Goal: Task Accomplishment & Management: Complete application form

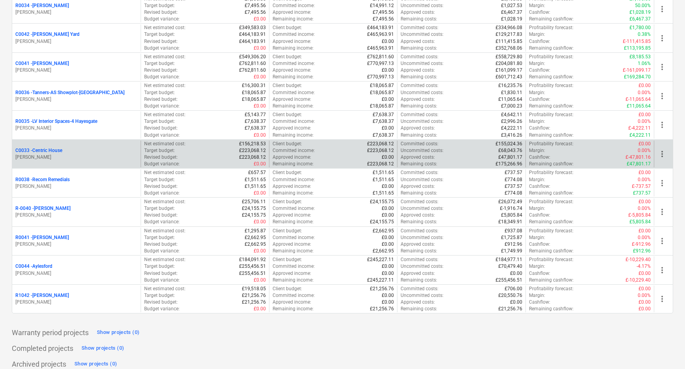
scroll to position [256, 0]
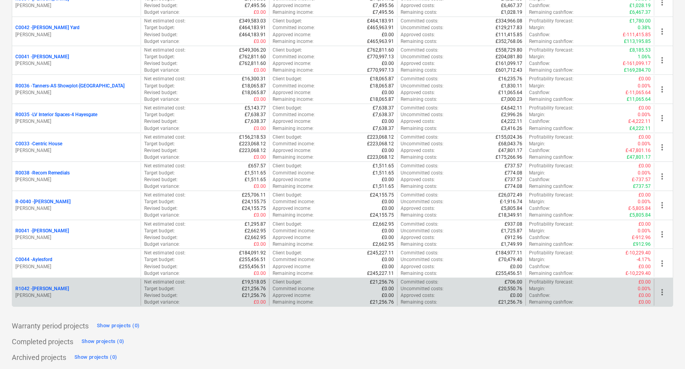
click at [55, 288] on p "R1042 - [PERSON_NAME]" at bounding box center [42, 289] width 54 height 7
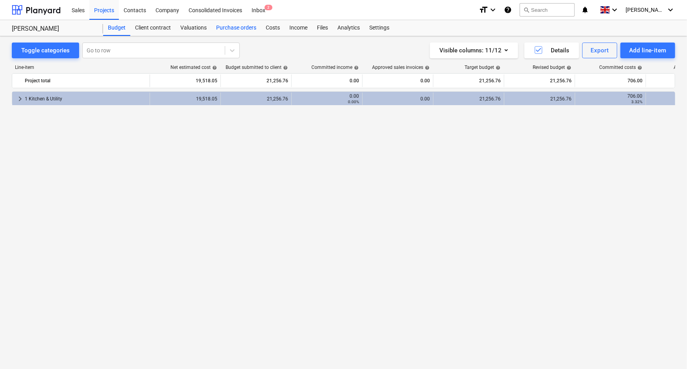
click at [244, 25] on div "Purchase orders" at bounding box center [237, 28] width 50 height 16
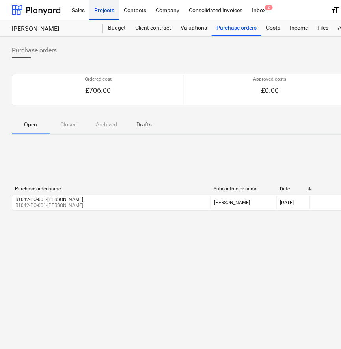
click at [102, 10] on div "Projects" at bounding box center [104, 10] width 30 height 20
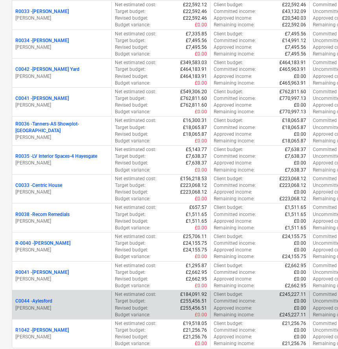
scroll to position [215, 0]
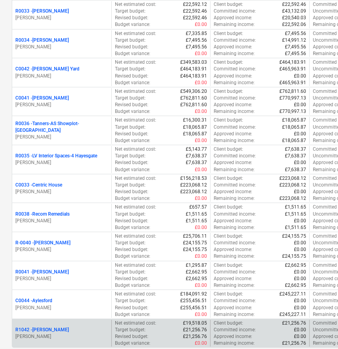
click at [47, 329] on p "R1042 - [PERSON_NAME]" at bounding box center [42, 330] width 54 height 7
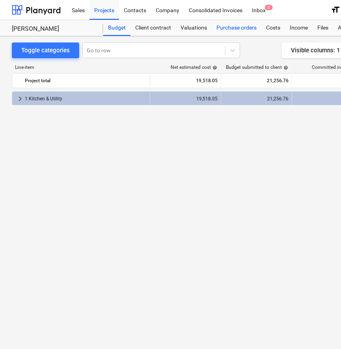
click at [230, 25] on div "Purchase orders" at bounding box center [237, 28] width 50 height 16
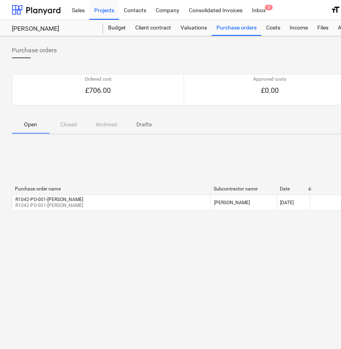
click at [261, 258] on div "< 1 > 50 rows Purchase order name Subcontractor name Date Ordered cost Approved…" at bounding box center [269, 200] width 515 height 118
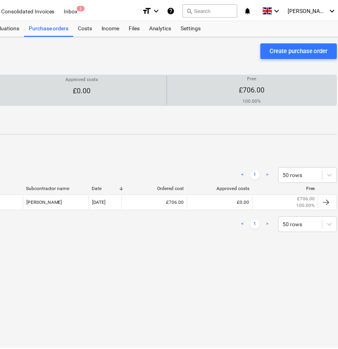
scroll to position [0, 198]
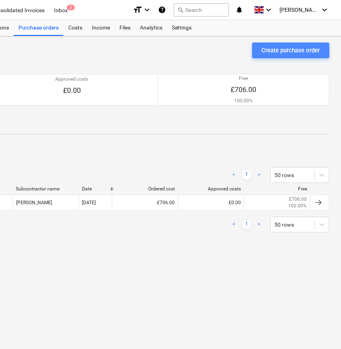
click at [274, 46] on div "Create purchase order" at bounding box center [291, 50] width 58 height 10
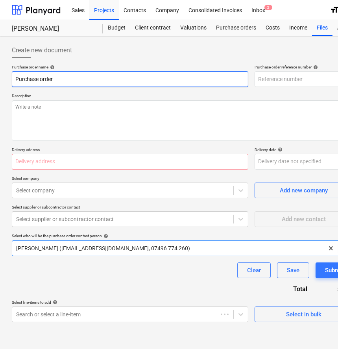
type textarea "x"
type input "R1042-PO-002"
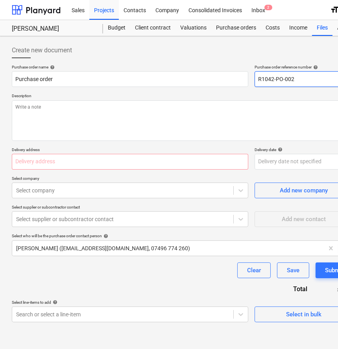
drag, startPoint x: 273, startPoint y: 78, endPoint x: 263, endPoint y: 78, distance: 10.2
click at [263, 78] on input "R1042-PO-002" at bounding box center [304, 79] width 98 height 16
type textarea "x"
type input "R0-PO-002"
type textarea "x"
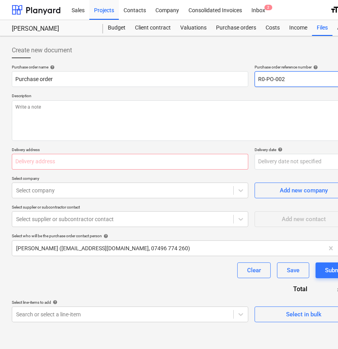
type input "R00-PO-002"
type textarea "x"
type input "R004-PO-002"
type textarea "x"
type input "R0042-PO-002"
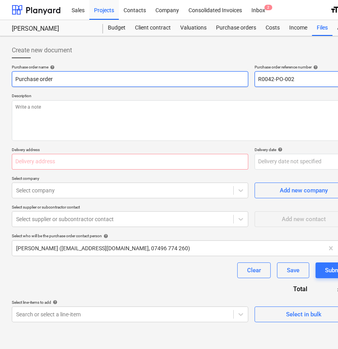
drag, startPoint x: 305, startPoint y: 77, endPoint x: 232, endPoint y: 77, distance: 72.9
click at [232, 77] on div "Purchase order name help Purchase order Purchase order reference number help R0…" at bounding box center [183, 76] width 342 height 22
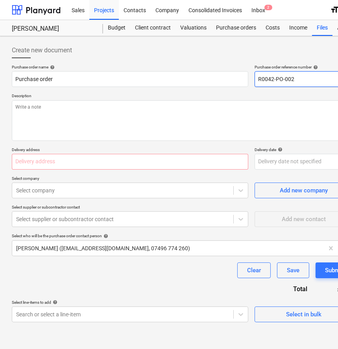
click at [297, 80] on input "R0042-PO-002" at bounding box center [304, 79] width 98 height 16
type textarea "x"
type input "R0042-PO-002-"
type textarea "x"
type input "R0042-PO-002-A"
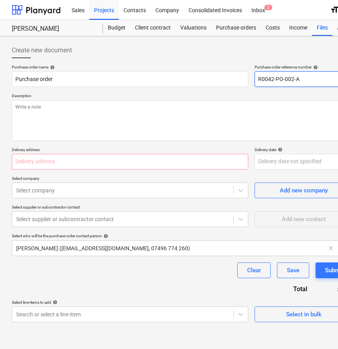
type textarea "x"
type input "R0042-PO-002-Ab"
type textarea "x"
type input "R0042-PO-002-Abo"
type textarea "x"
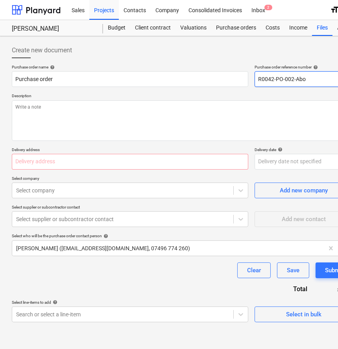
type input "R0042-PO-002-Abod"
type textarea "x"
type input "R0042-PO-002-Abode"
type textarea "x"
type input "R0042-PO-002-Abode-"
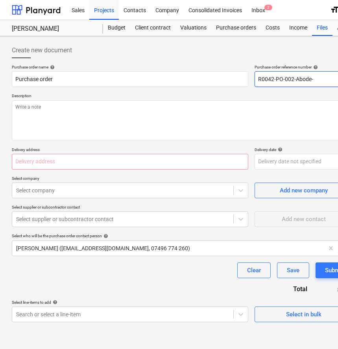
type textarea "x"
type input "R0042-PO-002-Abode-H"
type textarea "x"
type input "R0042-PO-002-Abode-Ha"
type textarea "x"
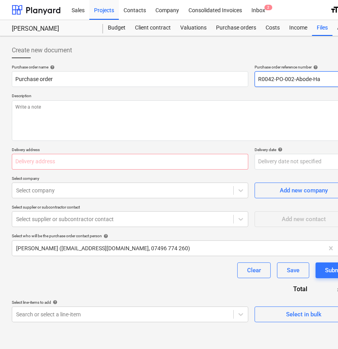
type input "R0042-PO-002-Abode-Har"
type textarea "x"
type input "R0042-PO-002-Abode-[PERSON_NAME]"
type textarea "x"
type input "R0042-PO-002-Abode-Harri"
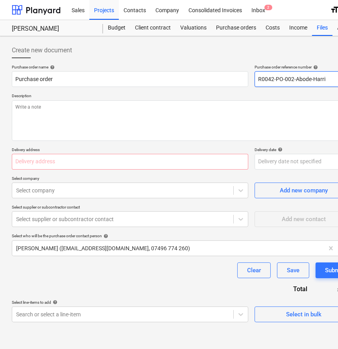
type textarea "x"
type input "R0042-PO-002-Abode-[PERSON_NAME]"
type textarea "x"
type input "R0042-PO-002-Abode-[PERSON_NAME]"
type textarea "x"
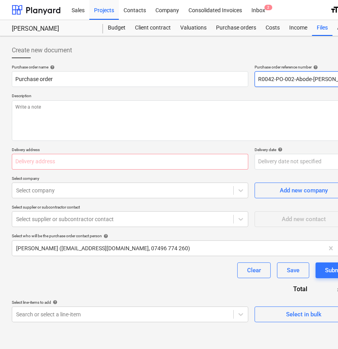
type input "R0042-PO-002-Abode-Harringt"
type textarea "x"
type input "R0042-PO-002-Abode-Harringto"
type textarea "x"
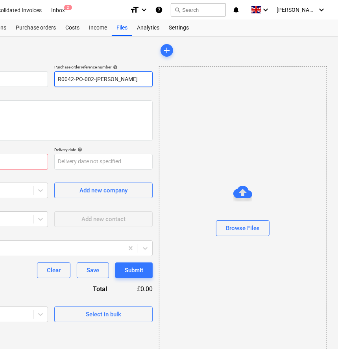
drag, startPoint x: 257, startPoint y: 78, endPoint x: 316, endPoint y: 85, distance: 59.1
type input "R0042-PO-002-[PERSON_NAME]"
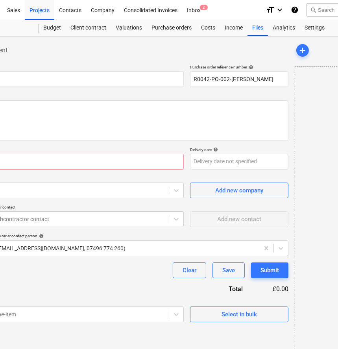
scroll to position [0, 0]
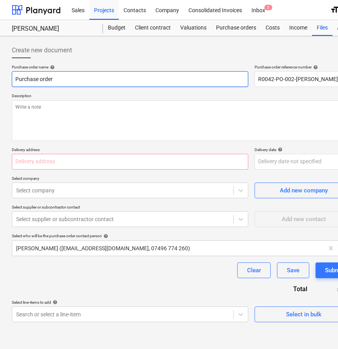
drag, startPoint x: 40, startPoint y: 83, endPoint x: -10, endPoint y: 83, distance: 50.0
click at [0, 83] on html "Sales Projects Contacts Company Consolidated Invoices Inbox 2 format_size keybo…" at bounding box center [169, 174] width 338 height 349
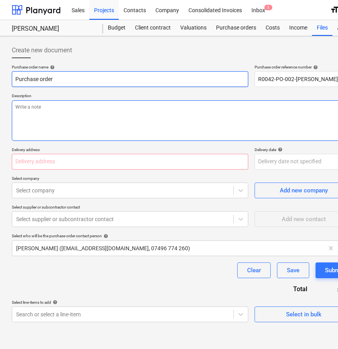
paste input "R0042-PO-002-[PERSON_NAME]"
type textarea "x"
type input "R0042-PO-002-[PERSON_NAME]"
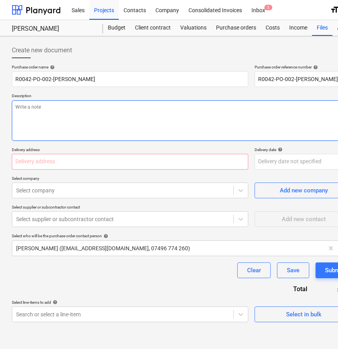
click at [50, 115] on textarea at bounding box center [183, 120] width 342 height 41
paste textarea "R0042-PO-002-[PERSON_NAME]"
type textarea "x"
type textarea "R0042-PO-002-[PERSON_NAME]"
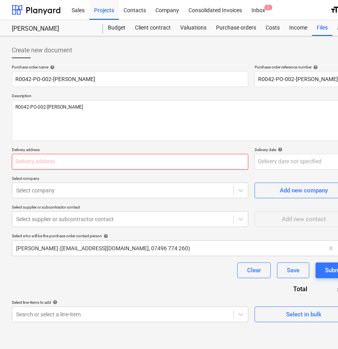
click at [84, 165] on input "text" at bounding box center [130, 162] width 237 height 16
paste input "L and B Transport Ltd, [STREET_ADDRESS]"
type textarea "x"
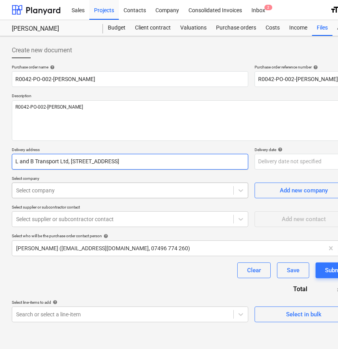
type input "L and B Transport Ltd, [STREET_ADDRESS]"
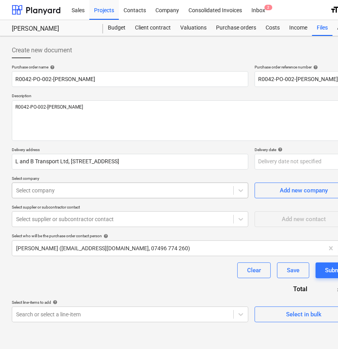
type textarea "x"
click at [139, 192] on div at bounding box center [123, 191] width 214 height 8
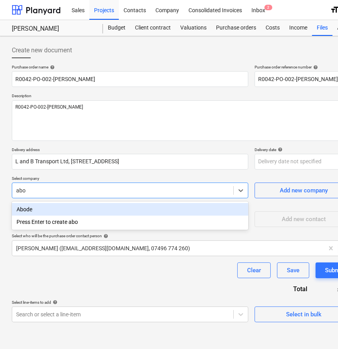
type input "abod"
click at [132, 209] on div "Abode" at bounding box center [130, 209] width 237 height 13
type textarea "x"
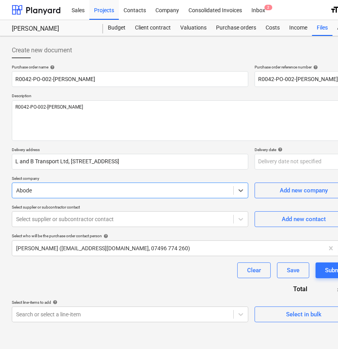
click at [111, 285] on div "Purchase order name help R0042-PO-002-Abode-[PERSON_NAME] Purchase order refere…" at bounding box center [183, 194] width 342 height 258
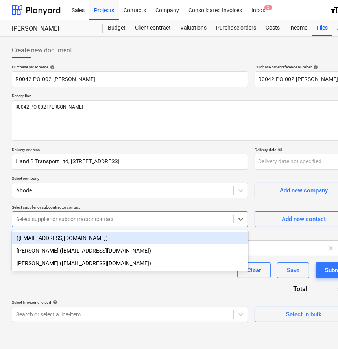
click at [99, 220] on div at bounding box center [123, 219] width 214 height 8
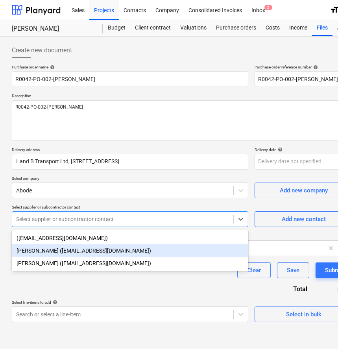
click at [83, 250] on div "[PERSON_NAME] ([EMAIL_ADDRESS][DOMAIN_NAME])" at bounding box center [130, 251] width 237 height 13
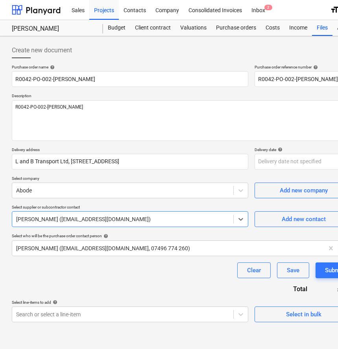
click at [90, 280] on div "Purchase order name help R0042-PO-002-Abode-[PERSON_NAME] Purchase order refere…" at bounding box center [183, 194] width 342 height 258
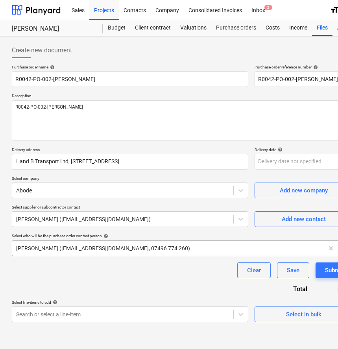
click at [80, 247] on div at bounding box center [168, 249] width 304 height 8
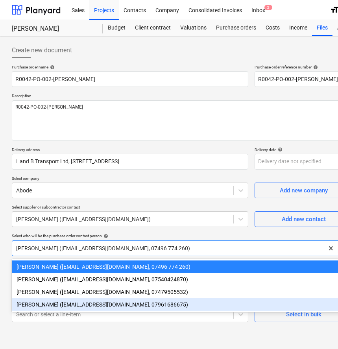
click at [65, 305] on div "[PERSON_NAME] ([EMAIL_ADDRESS][DOMAIN_NAME], 07961686675)" at bounding box center [183, 305] width 342 height 13
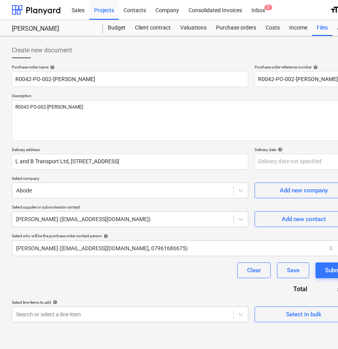
click at [63, 272] on div "Clear Save Submit" at bounding box center [183, 271] width 342 height 16
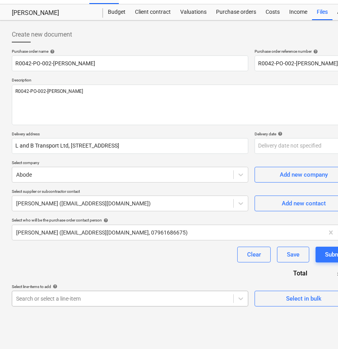
scroll to position [45, 0]
click at [115, 297] on body "Sales Projects Contacts Company Consolidated Invoices Inbox 2 format_size keybo…" at bounding box center [169, 158] width 338 height 349
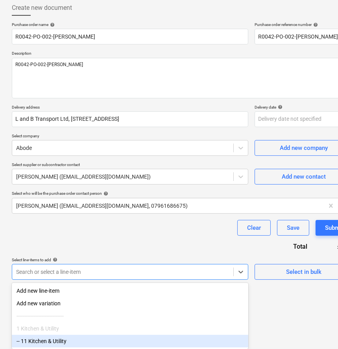
click at [97, 338] on div "-- 11 Kitchen & Utility" at bounding box center [130, 341] width 237 height 13
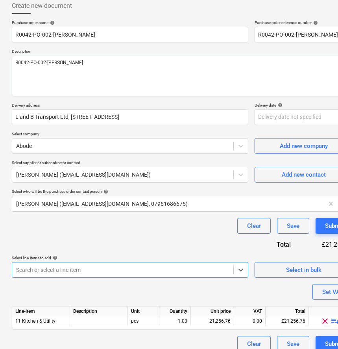
click at [116, 293] on div "Purchase order name help R0042-PO-002-Abode-[PERSON_NAME] Purchase order refere…" at bounding box center [183, 186] width 342 height 332
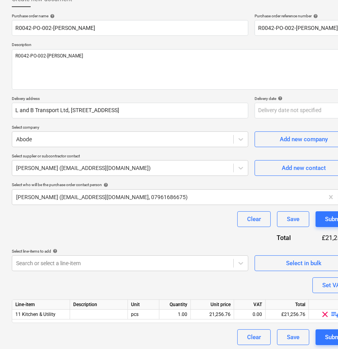
scroll to position [53, 0]
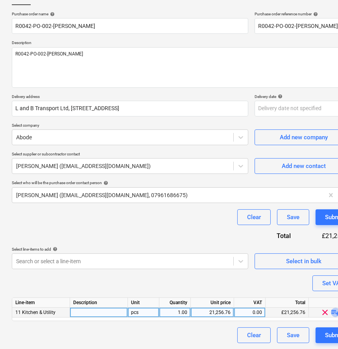
click at [335, 311] on span "playlist_add" at bounding box center [335, 312] width 9 height 9
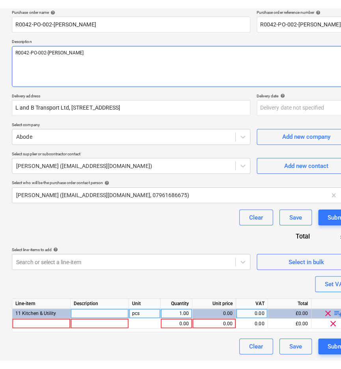
scroll to position [43, 0]
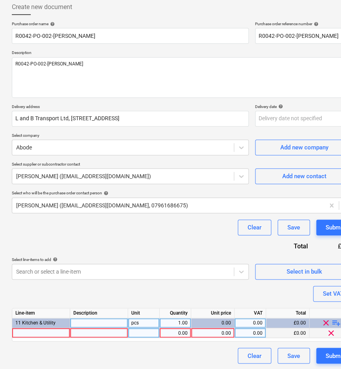
type textarea "x"
click at [48, 329] on div at bounding box center [41, 333] width 58 height 10
type input "Abode Provincial Ceramic Sit On Large 2.0 Bowl"
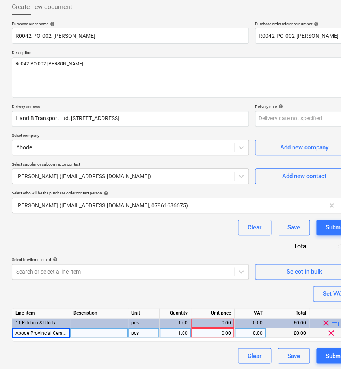
click at [102, 332] on div at bounding box center [99, 333] width 58 height 10
type textarea "x"
click at [205, 332] on div "0.00" at bounding box center [212, 333] width 37 height 10
type input "221.25"
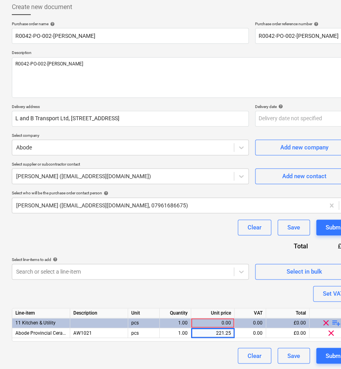
click at [297, 294] on div "Purchase order name help R0042-PO-002-Abode-[PERSON_NAME] Purchase order refere…" at bounding box center [183, 192] width 342 height 342
click at [337, 319] on span "playlist_add" at bounding box center [335, 322] width 9 height 9
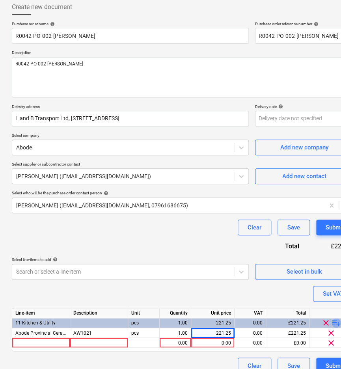
click at [336, 320] on span "playlist_add" at bounding box center [335, 322] width 9 height 9
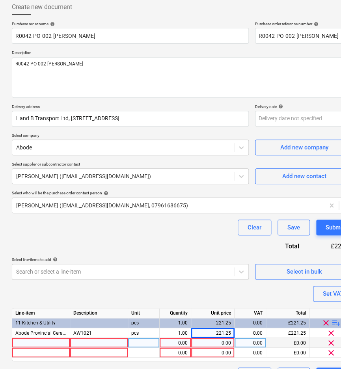
click at [39, 342] on div at bounding box center [41, 343] width 58 height 10
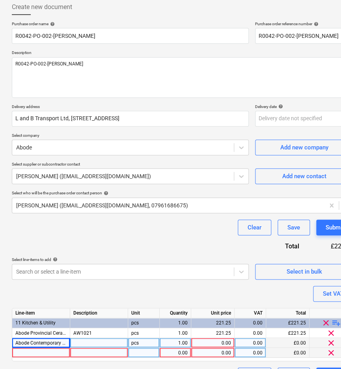
type textarea "x"
click at [20, 354] on div at bounding box center [41, 352] width 58 height 10
type input "Abode Matrix R50 Steel Undermount Sink 1.0 Bowl 500mm"
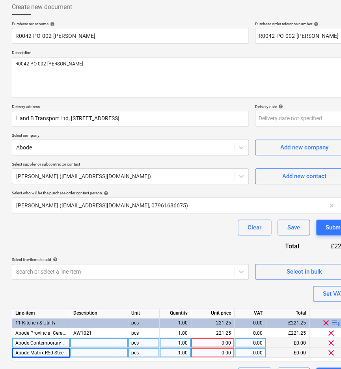
type textarea "x"
click at [83, 345] on div at bounding box center [99, 343] width 58 height 10
type input "AT1241"
click at [98, 353] on div at bounding box center [99, 352] width 58 height 10
type textarea "x"
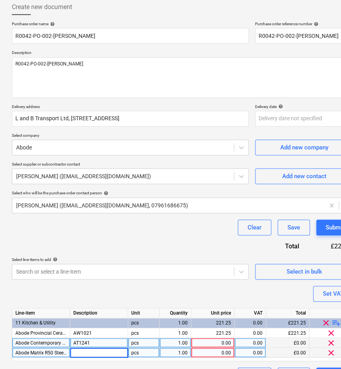
type input "AW5015"
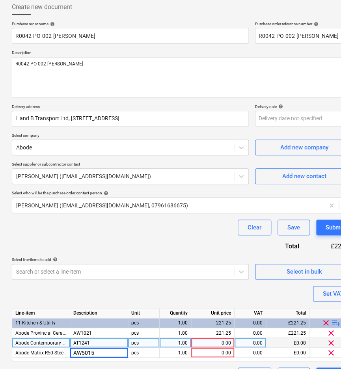
type textarea "x"
click at [213, 343] on div "0.00" at bounding box center [212, 343] width 37 height 10
type input "48.62"
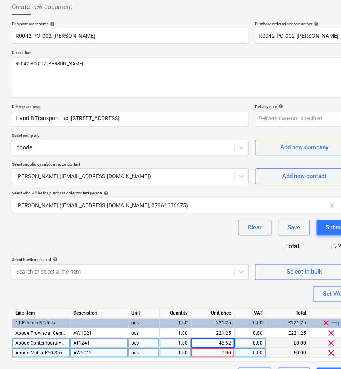
type textarea "x"
click at [222, 351] on div "0.00" at bounding box center [212, 352] width 37 height 10
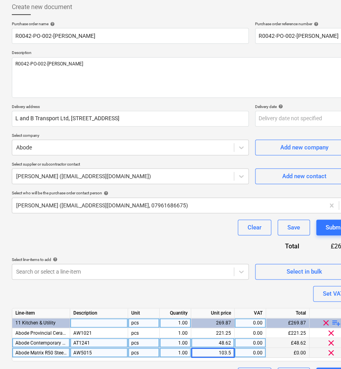
type input "103.50"
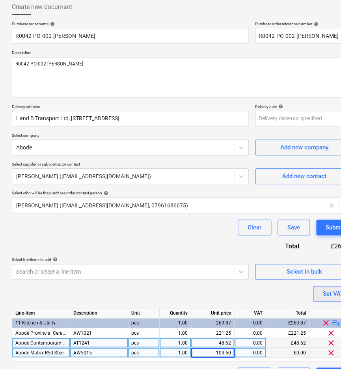
type textarea "x"
click at [325, 293] on div "Set VAT" at bounding box center [333, 293] width 21 height 10
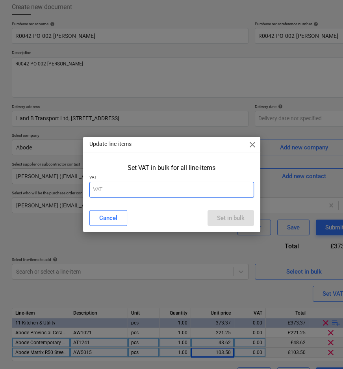
click at [165, 192] on input "text" at bounding box center [171, 190] width 165 height 16
type input "20"
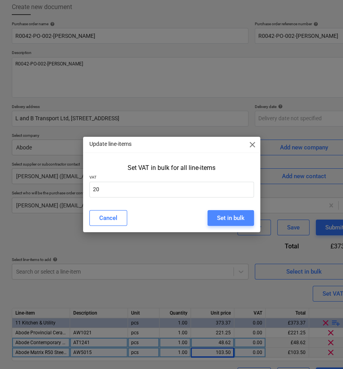
click at [223, 215] on div "Set in bulk" at bounding box center [231, 218] width 28 height 10
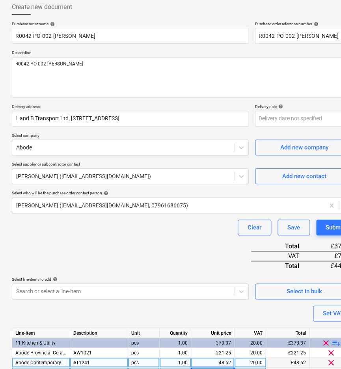
click at [170, 247] on div "Purchase order name help R0042-PO-002-Abode-[PERSON_NAME] Purchase order refere…" at bounding box center [183, 211] width 342 height 381
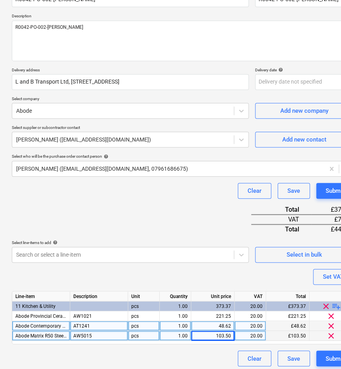
scroll to position [83, 0]
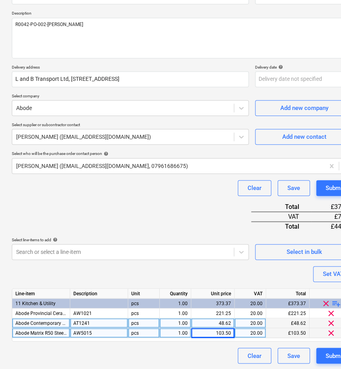
drag, startPoint x: 180, startPoint y: 350, endPoint x: 79, endPoint y: 346, distance: 101.3
click at [79, 347] on div "Clear Save Submit" at bounding box center [183, 355] width 342 height 16
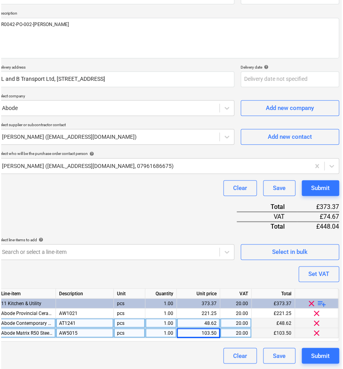
scroll to position [83, 14]
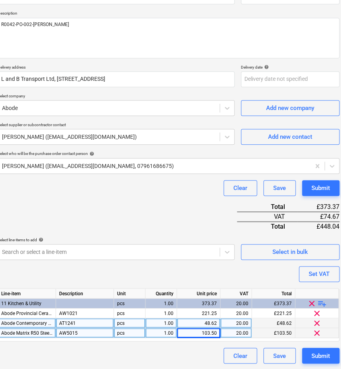
click at [126, 209] on div "Purchase order name help R0042-PO-002-Abode-[PERSON_NAME] Purchase order refere…" at bounding box center [169, 172] width 342 height 381
click at [313, 186] on div "Submit" at bounding box center [320, 188] width 19 height 10
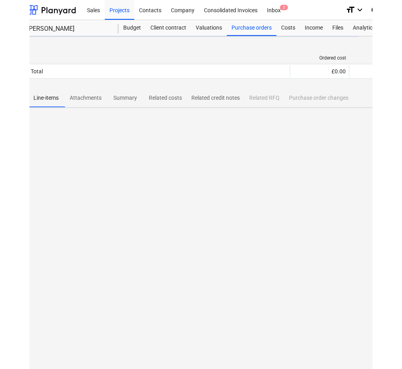
scroll to position [0, 14]
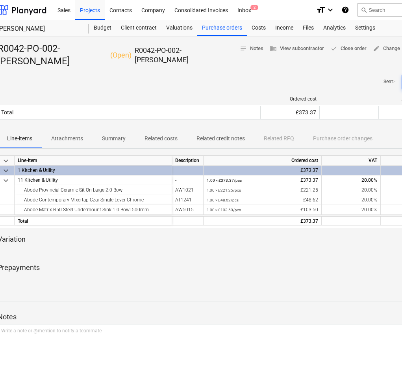
click at [187, 289] on div "R0042-PO-002-Abode-[PERSON_NAME] ( Open ) R0042-PO-002-[PERSON_NAME] notes Note…" at bounding box center [255, 219] width 539 height 366
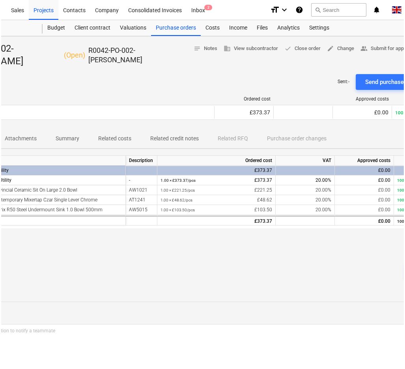
scroll to position [0, 51]
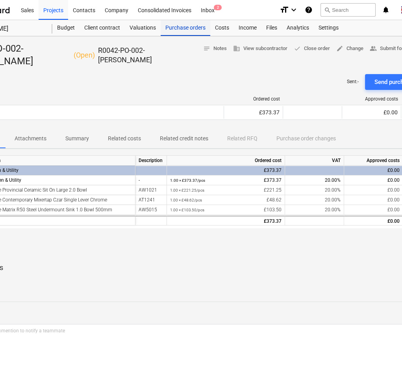
click at [185, 28] on div "Purchase orders" at bounding box center [186, 28] width 50 height 16
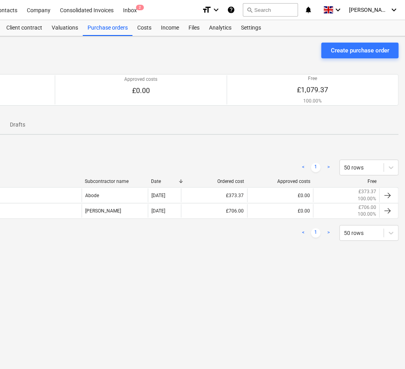
scroll to position [0, 134]
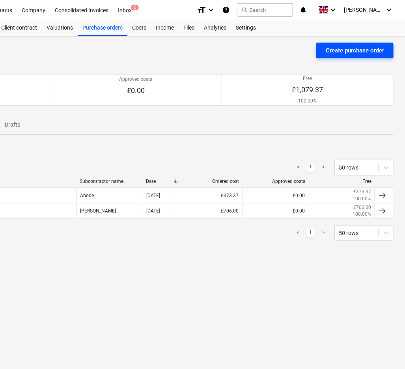
click at [349, 50] on div "Create purchase order" at bounding box center [354, 50] width 58 height 10
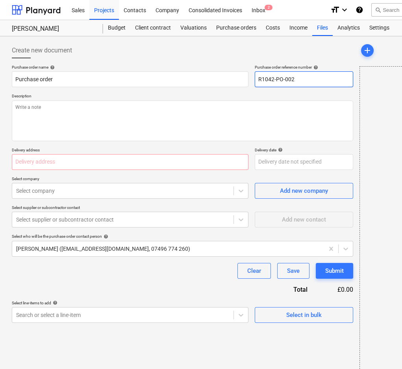
click at [297, 82] on input "R1042-PO-002" at bounding box center [304, 79] width 98 height 16
type textarea "x"
type input "R1042-PO-00"
type textarea "x"
type input "R1042-PO-003"
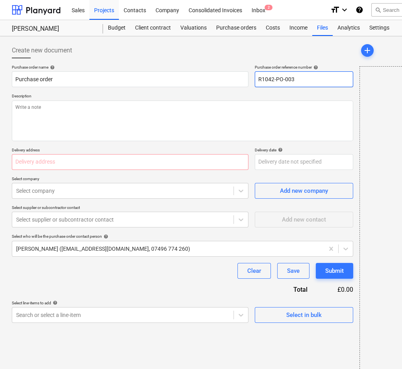
type textarea "x"
type input "R1042-PO-003-"
type textarea "x"
type input "R1042-PO-003-H"
type textarea "x"
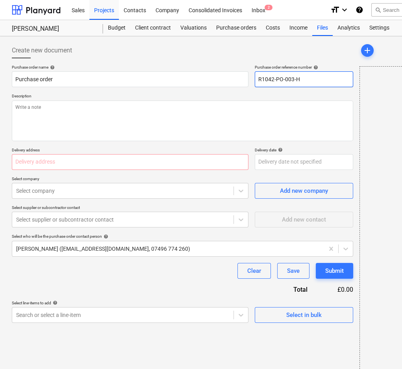
type input "R1042-PO-003-Ha"
type textarea "x"
type input "R1042-PO-003-Haf"
type textarea "x"
type input "R1042-PO-003-Hafe"
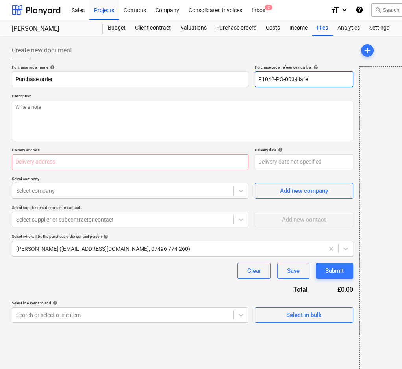
type textarea "x"
type input "R1042-PO-003-Hafel"
type textarea "x"
type input "R1042-PO-003-Hafele"
drag, startPoint x: 272, startPoint y: 79, endPoint x: 265, endPoint y: 80, distance: 7.5
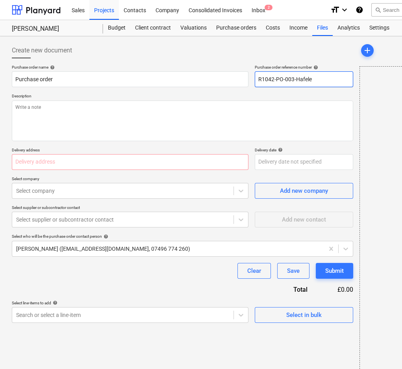
click at [265, 80] on input "R1042-PO-003-Hafele" at bounding box center [304, 79] width 98 height 16
click at [267, 80] on input "R1042-PO-003-Hafele" at bounding box center [304, 79] width 98 height 16
click at [261, 79] on input "R1042-PO-003-Hafele" at bounding box center [304, 79] width 98 height 16
type textarea "x"
type input "R042-PO-003-Hafele"
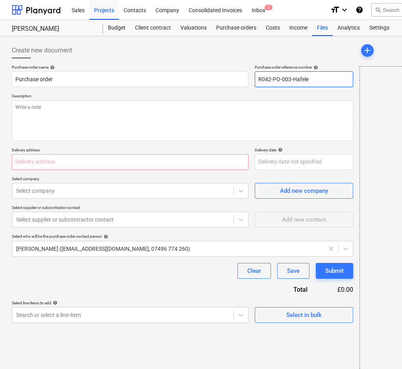
type textarea "x"
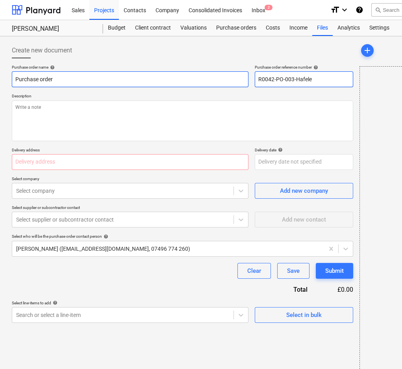
drag, startPoint x: 327, startPoint y: 80, endPoint x: 194, endPoint y: 82, distance: 132.8
click at [194, 81] on div "Purchase order name help Purchase order Purchase order reference number help R0…" at bounding box center [183, 76] width 342 height 22
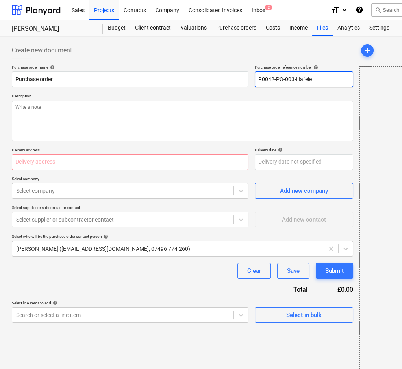
type input "R0042-PO-003-Hafele"
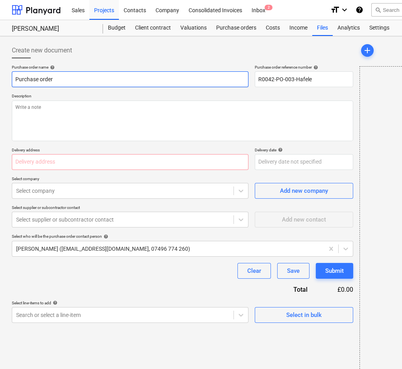
drag, startPoint x: -67, startPoint y: 80, endPoint x: 75, endPoint y: 117, distance: 147.0
click at [0, 80] on html "Sales Projects Contacts Company Consolidated Invoices Inbox 2 format_size keybo…" at bounding box center [201, 184] width 402 height 369
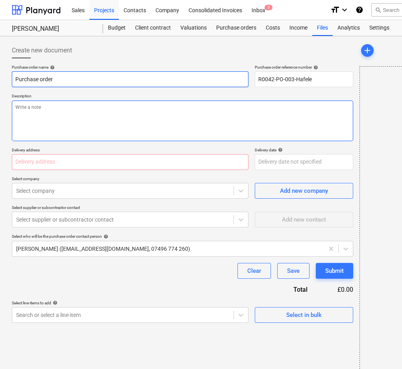
paste input "R0042-PO-003-Hafele"
type textarea "x"
type input "R0042-PO-003-Hafele"
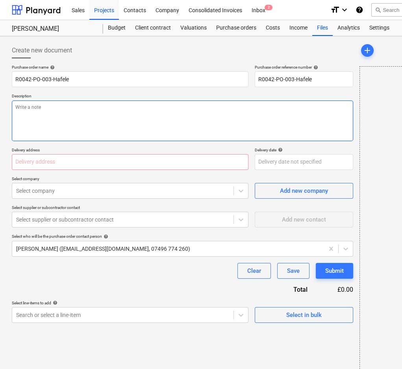
click at [98, 122] on textarea at bounding box center [183, 120] width 342 height 41
paste textarea "R0042-PO-003-Hafele"
type textarea "x"
type textarea "R0042-PO-003-Hafele"
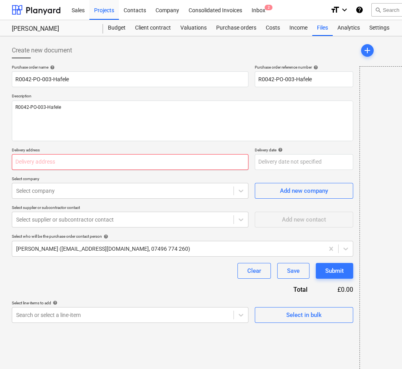
click at [121, 158] on input "text" at bounding box center [130, 162] width 237 height 16
paste input "L and B Transport Ltd, [STREET_ADDRESS]"
type textarea "x"
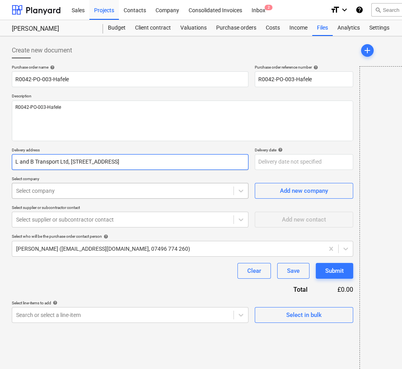
type input "L and B Transport Ltd, [STREET_ADDRESS]"
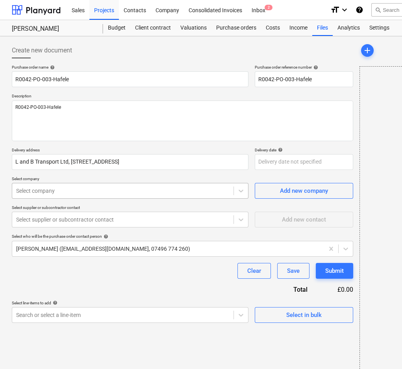
type textarea "x"
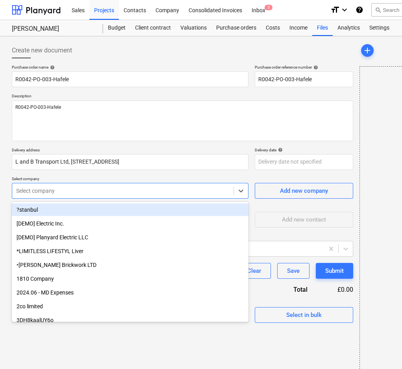
click at [110, 188] on div at bounding box center [123, 191] width 214 height 8
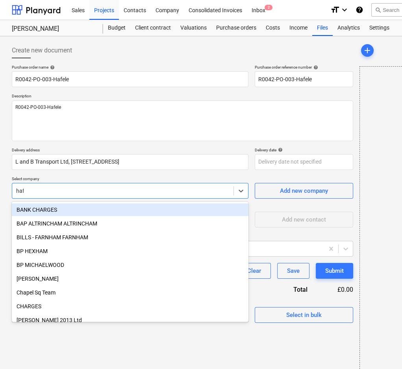
type input "hafe"
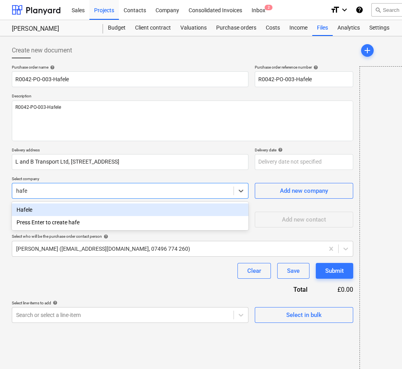
click at [107, 206] on div "Hafele" at bounding box center [130, 209] width 237 height 13
type textarea "x"
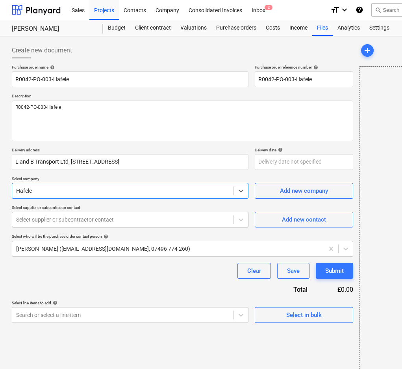
click at [101, 216] on div at bounding box center [123, 219] width 214 height 8
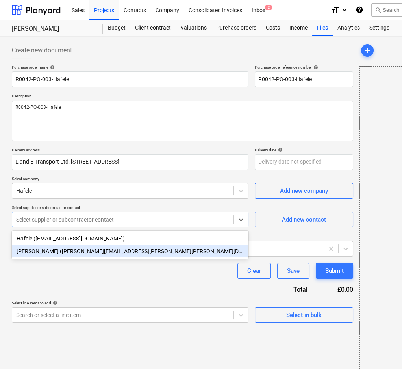
click at [91, 250] on div "[PERSON_NAME] ([PERSON_NAME][EMAIL_ADDRESS][PERSON_NAME][PERSON_NAME][DOMAIN_NA…" at bounding box center [130, 251] width 237 height 13
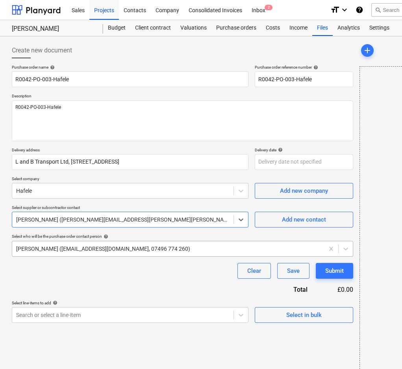
click at [87, 251] on div at bounding box center [168, 249] width 304 height 8
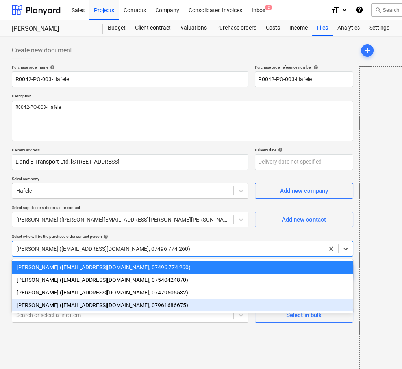
click at [72, 306] on div "[PERSON_NAME] ([EMAIL_ADDRESS][DOMAIN_NAME], 07961686675)" at bounding box center [183, 305] width 342 height 13
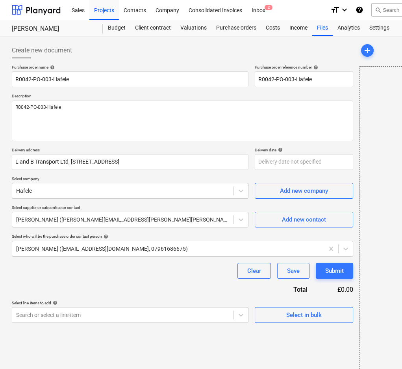
click at [71, 292] on div "Purchase order name help R0042-PO-003-Hafele Purchase order reference number he…" at bounding box center [183, 194] width 342 height 258
click at [134, 314] on body "Sales Projects Contacts Company Consolidated Invoices Inbox 2 format_size keybo…" at bounding box center [201, 184] width 402 height 369
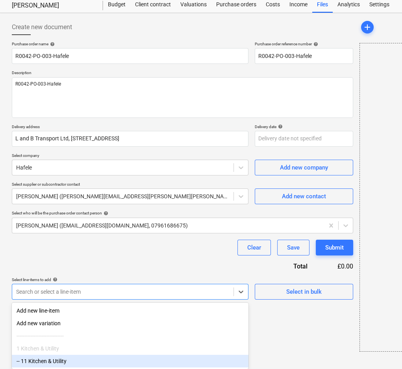
click at [74, 359] on div "-- 11 Kitchen & Utility" at bounding box center [130, 361] width 237 height 13
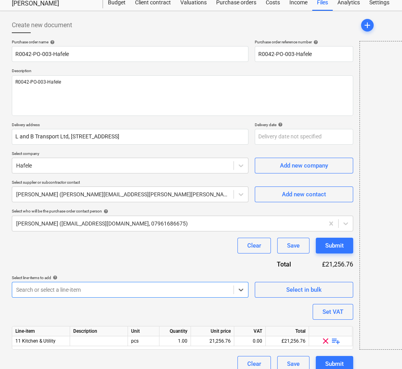
click at [94, 309] on div "Purchase order name help R0042-PO-003-Hafele Purchase order reference number he…" at bounding box center [183, 205] width 342 height 332
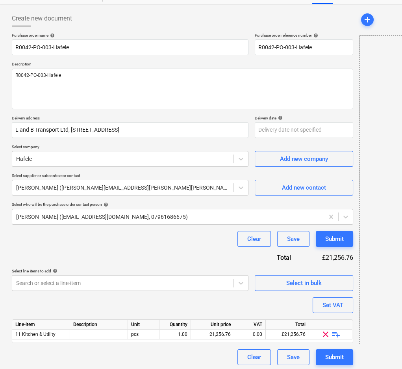
scroll to position [34, 0]
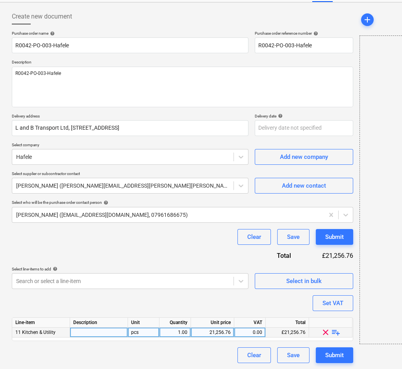
click at [335, 332] on span "playlist_add" at bounding box center [335, 331] width 9 height 9
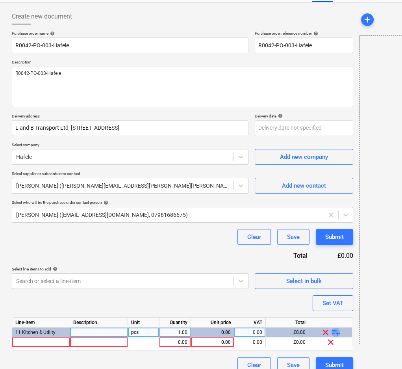
click at [335, 332] on span "playlist_add" at bounding box center [335, 331] width 9 height 9
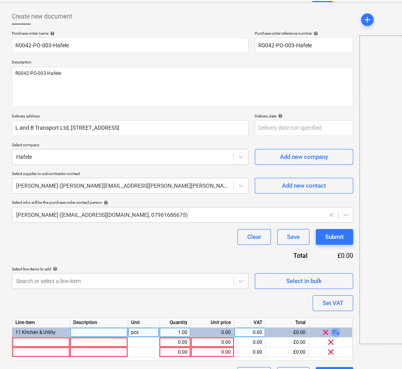
click at [335, 332] on span "playlist_add" at bounding box center [335, 331] width 9 height 9
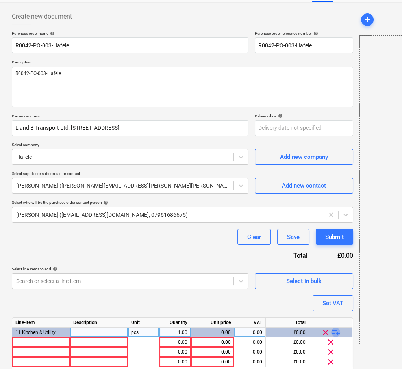
click at [335, 332] on span "playlist_add" at bounding box center [335, 331] width 9 height 9
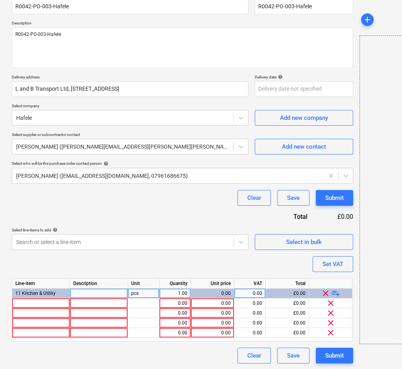
scroll to position [73, 0]
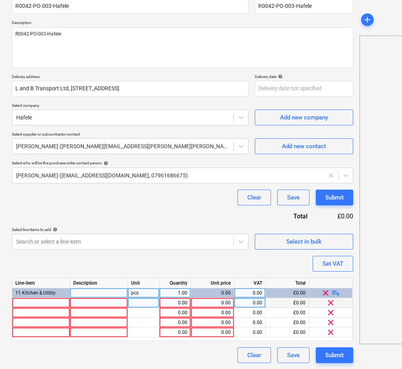
type textarea "x"
click at [31, 306] on div at bounding box center [41, 303] width 58 height 10
type input "Loox5C Flex LED1350 5018mm 24V/9.6W 4K"
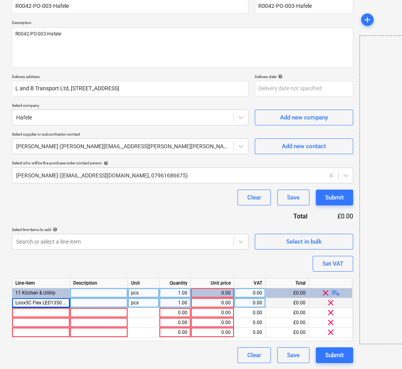
click at [88, 303] on div at bounding box center [99, 303] width 58 height 10
type textarea "x"
click at [181, 303] on div "1.00" at bounding box center [175, 303] width 25 height 10
type input "3"
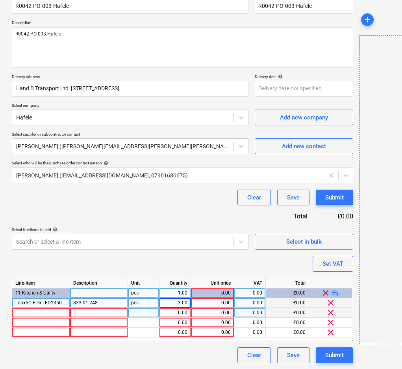
click at [39, 311] on div at bounding box center [41, 313] width 58 height 10
click at [98, 311] on div at bounding box center [99, 313] width 58 height 10
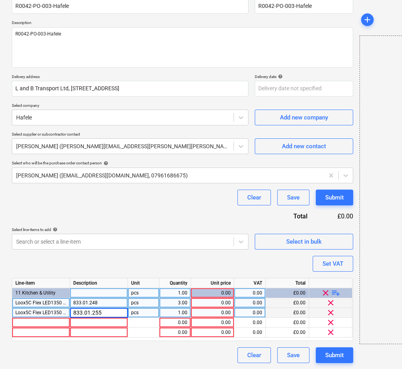
type textarea "x"
click at [173, 315] on div "1.00" at bounding box center [175, 313] width 25 height 10
type input "9"
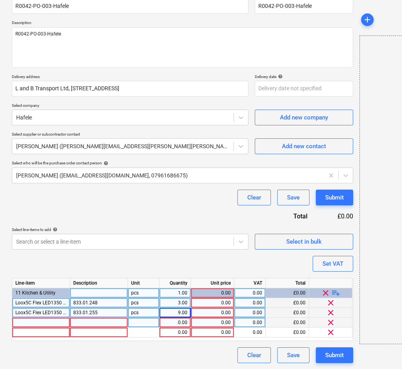
click at [34, 321] on div at bounding box center [41, 323] width 58 height 10
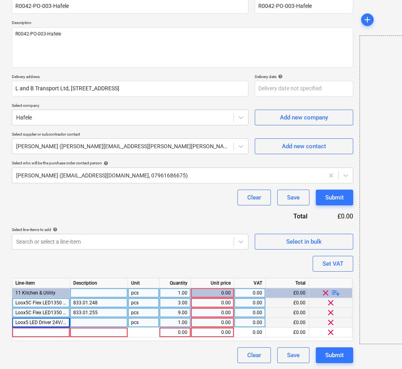
type textarea "x"
click at [100, 324] on div at bounding box center [99, 323] width 58 height 10
type input "833.95.011"
click at [176, 321] on div "1.00" at bounding box center [175, 323] width 25 height 10
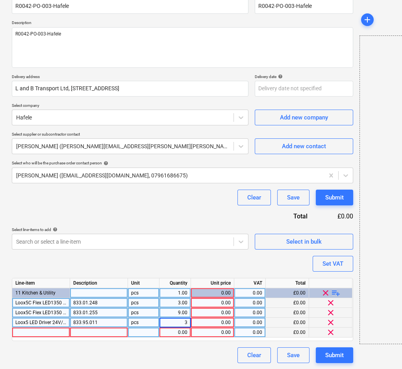
type textarea "x"
click at [181, 335] on div "0.00" at bounding box center [175, 332] width 25 height 10
type input "3"
type textarea "x"
click at [51, 333] on div at bounding box center [41, 332] width 58 height 10
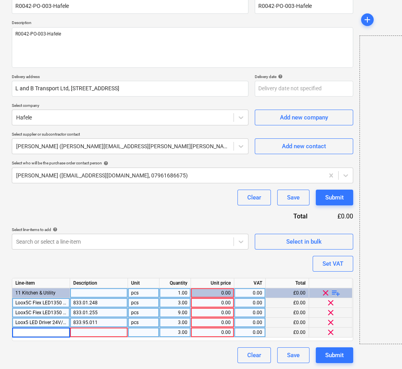
type input "Loox LED M.Lead Mold Plug 250V 2.0m Blk"
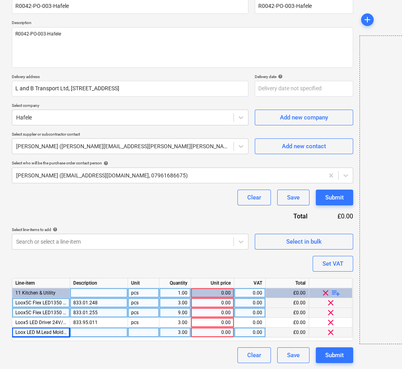
click at [98, 332] on div at bounding box center [99, 332] width 58 height 10
type textarea "x"
click at [207, 301] on div "0.00" at bounding box center [212, 303] width 37 height 10
type input "133.35"
type textarea "x"
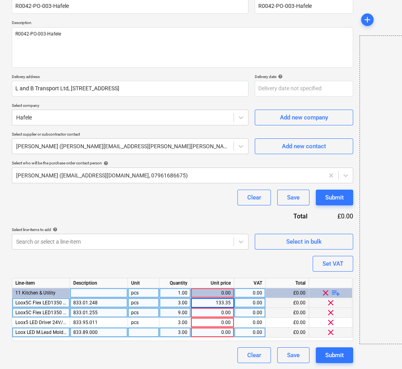
click at [219, 310] on div "0.00" at bounding box center [212, 313] width 37 height 10
type input "18.18"
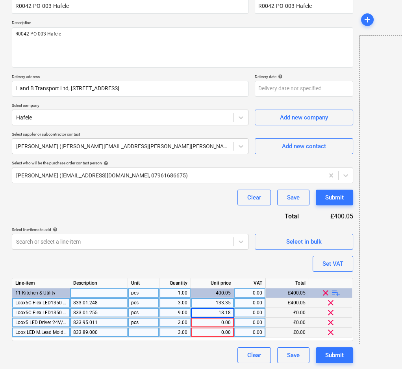
type textarea "x"
click at [221, 322] on div "0.00" at bounding box center [212, 323] width 37 height 10
type input "126.69"
type textarea "x"
click at [224, 330] on div "0.00" at bounding box center [212, 332] width 37 height 10
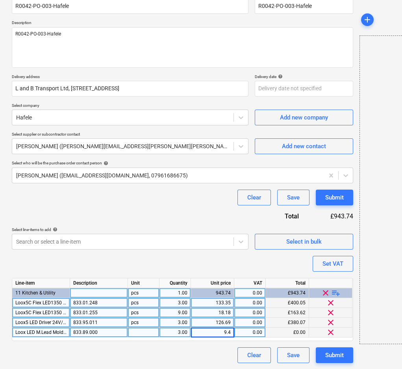
type input "9.48"
type textarea "x"
click at [341, 260] on div "Set VAT" at bounding box center [333, 263] width 21 height 10
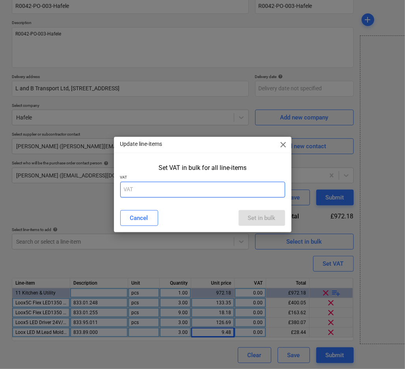
click at [220, 187] on input "text" at bounding box center [202, 190] width 165 height 16
type input "20"
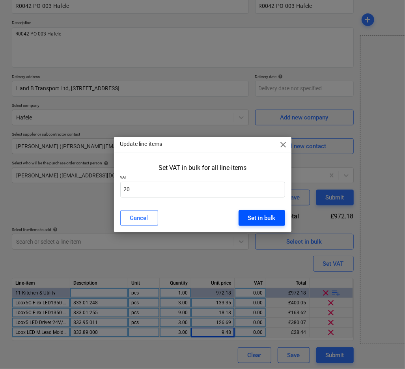
click at [260, 215] on div "Set in bulk" at bounding box center [262, 218] width 28 height 10
type textarea "x"
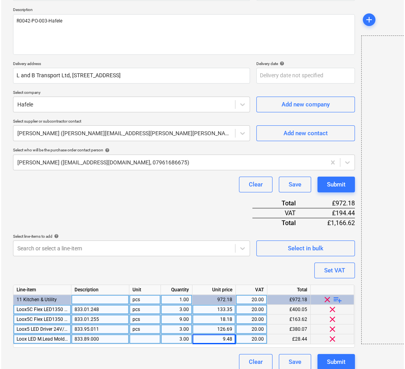
scroll to position [93, 0]
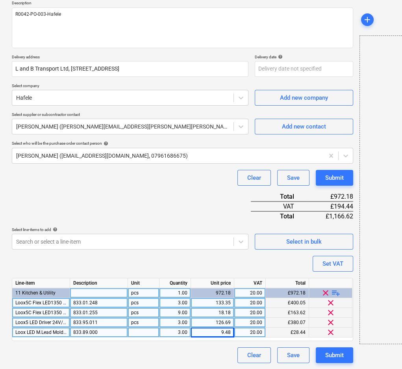
click at [198, 304] on div "133.35" at bounding box center [212, 303] width 37 height 10
type input "44.45"
type textarea "x"
click at [204, 314] on div "18.18" at bounding box center [212, 313] width 37 height 10
type input "2.02"
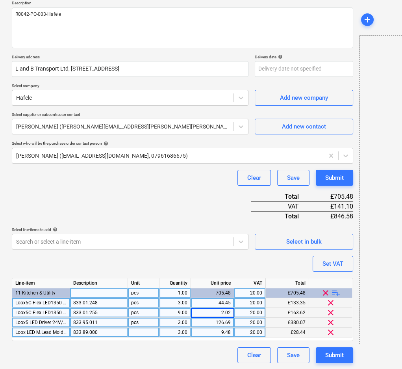
type textarea "x"
click at [205, 321] on div "126.69" at bounding box center [212, 323] width 37 height 10
type input "42.23"
type textarea "x"
click at [210, 329] on div "9.48" at bounding box center [212, 332] width 37 height 10
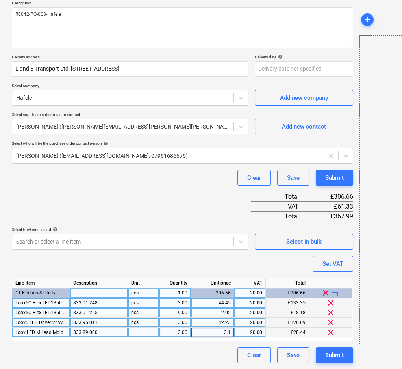
type input "3.16"
click at [221, 247] on div "Search or select a line-item" at bounding box center [130, 242] width 237 height 16
click at [340, 355] on div "Submit" at bounding box center [334, 355] width 19 height 10
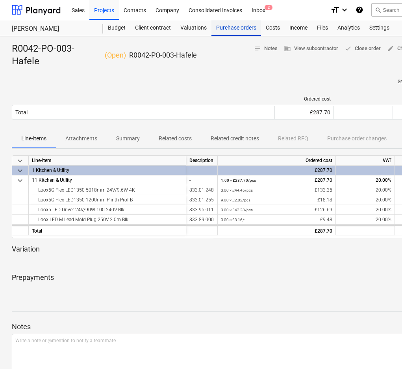
click at [220, 27] on div "Purchase orders" at bounding box center [237, 28] width 50 height 16
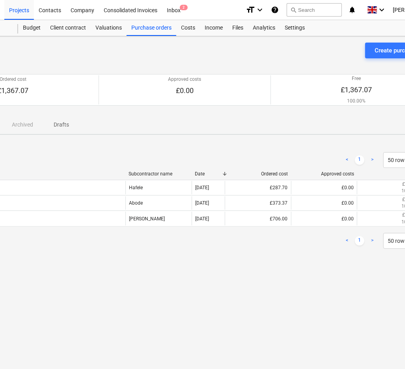
scroll to position [0, 134]
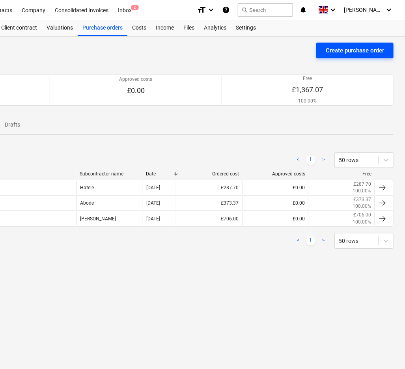
click at [337, 49] on div "Create purchase order" at bounding box center [354, 50] width 58 height 10
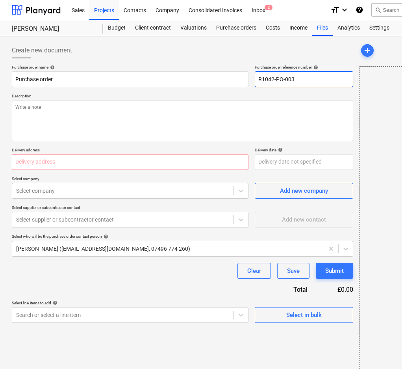
drag, startPoint x: 306, startPoint y: 75, endPoint x: 290, endPoint y: 76, distance: 15.4
click at [290, 76] on input "R1042-PO-003" at bounding box center [304, 79] width 98 height 16
type textarea "x"
type input "R1042-PO-004"
type textarea "x"
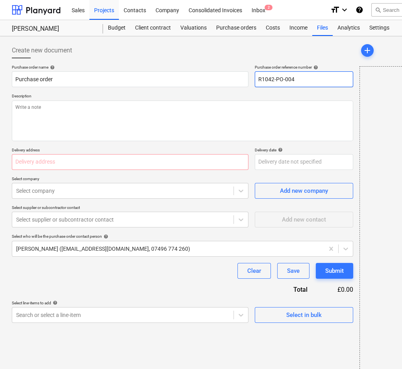
type input "R1042-PO-004-"
type textarea "x"
type input "R1042-PO-004-Q"
type textarea "x"
type input "R1042-PO-004-Qu"
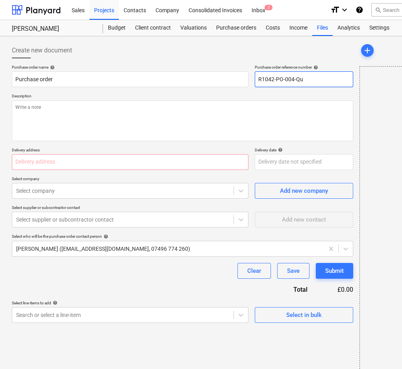
type textarea "x"
type input "R1042-PO-004-Quo"
type textarea "x"
type input "R1042-PO-004-Quoo"
type textarea "x"
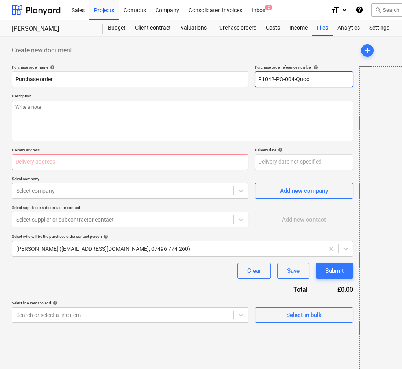
type input "R1042-PO-004-Quook"
type textarea "x"
type input "R1042-PO-004-Quooke"
type textarea "x"
type input "R1042-PO-004-Quooker"
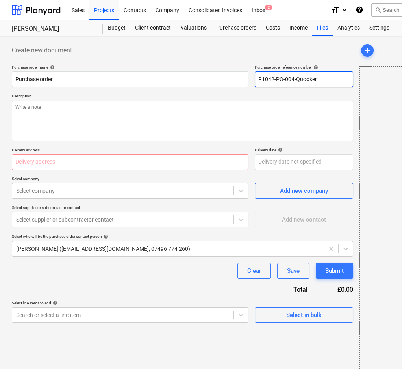
type textarea "x"
type input "R1042-PO-004-Quooker-"
type textarea "x"
type input "R1042-PO-004-Quooker-H"
type textarea "x"
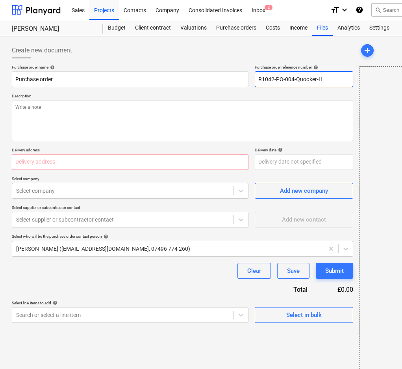
type input "R1042-PO-004-Quooker-Ha"
type textarea "x"
type input "R1042-PO-004-Quooker-Har"
type textarea "x"
type input "R1042-PO-004-Quooker-[PERSON_NAME]"
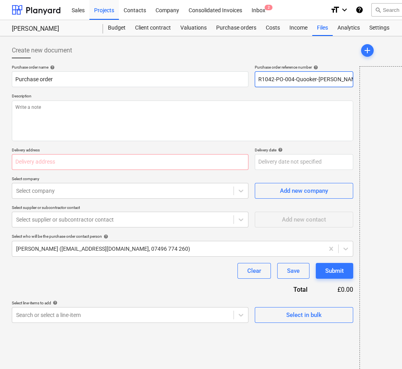
type textarea "x"
type input "R1042-PO-004-Quooker-[PERSON_NAME]"
type textarea "x"
type input "R1042-PO-004-Quooker-[PERSON_NAME]"
type textarea "x"
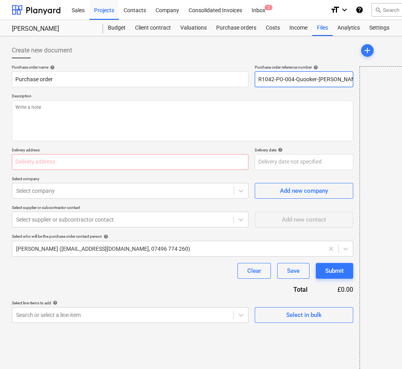
type input "R1042-PO-004-Quooker-[PERSON_NAME]"
type textarea "x"
type input "R1042-PO-004-Quooker-Harringt"
type textarea "x"
type input "R1042-PO-004-Quooker-Harringto"
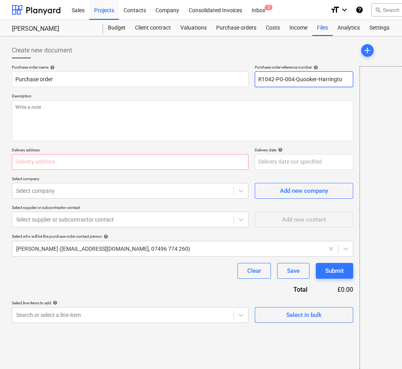
type textarea "x"
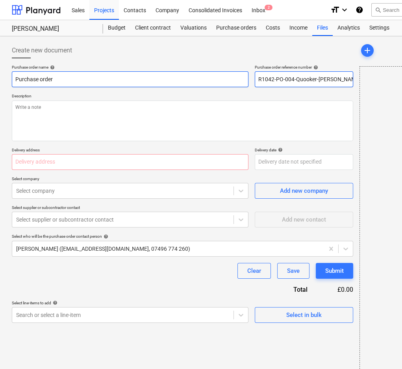
drag, startPoint x: 308, startPoint y: 79, endPoint x: 245, endPoint y: 79, distance: 63.8
click at [245, 79] on div "Purchase order name help Purchase order Purchase order reference number help R1…" at bounding box center [183, 76] width 342 height 22
type input "R1042-PO-004-Quooker-[PERSON_NAME]"
drag, startPoint x: 91, startPoint y: 75, endPoint x: 162, endPoint y: 75, distance: 70.5
click at [51, 76] on input "Purchase order" at bounding box center [130, 79] width 237 height 16
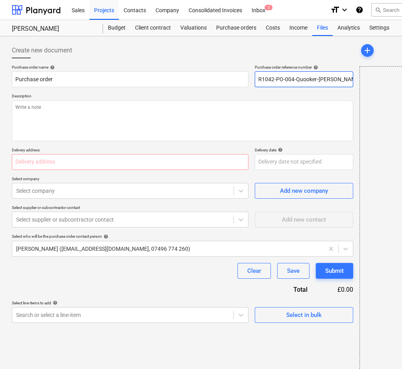
drag, startPoint x: 267, startPoint y: 78, endPoint x: 262, endPoint y: 77, distance: 5.5
click at [262, 77] on input "R1042-PO-004-Quooker-[PERSON_NAME]" at bounding box center [304, 79] width 98 height 16
type textarea "x"
type input "R042-PO-004-Quooker-[PERSON_NAME]"
type textarea "x"
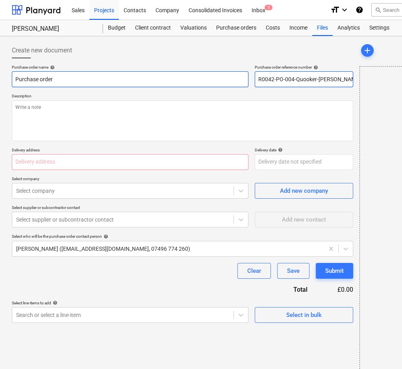
drag, startPoint x: 226, startPoint y: 80, endPoint x: 174, endPoint y: 80, distance: 52.4
click at [177, 80] on div "Purchase order name help Purchase order Purchase order reference number help R0…" at bounding box center [183, 76] width 342 height 22
type input "R0042-PO-004-Quooker-[PERSON_NAME]"
drag, startPoint x: 39, startPoint y: 79, endPoint x: -39, endPoint y: 79, distance: 78.0
click at [0, 79] on html "Sales Projects Contacts Company Consolidated Invoices Inbox 2 format_size keybo…" at bounding box center [201, 184] width 402 height 369
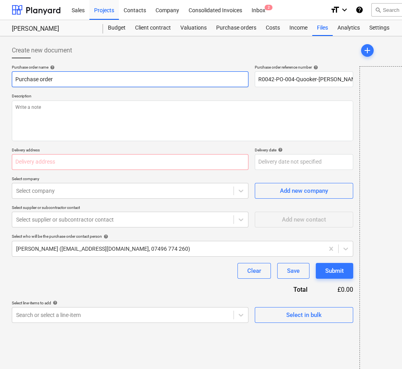
paste input "R0042-PO-004-Quooker-[PERSON_NAME]"
type textarea "x"
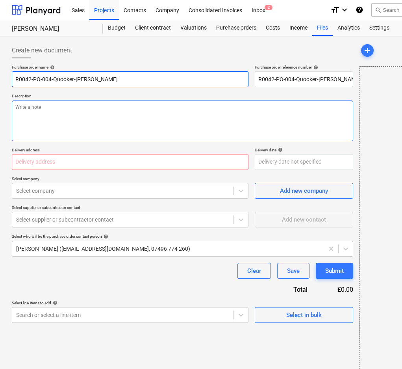
type input "R0042-PO-004-Quooker-[PERSON_NAME]"
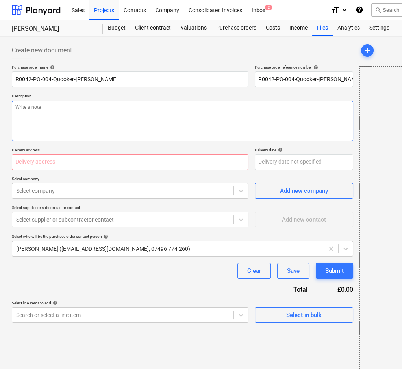
click at [68, 114] on textarea at bounding box center [183, 120] width 342 height 41
paste textarea "R0042-PO-004-Quooker-[PERSON_NAME]"
type textarea "x"
type textarea "R0042-PO-004-Quooker-[PERSON_NAME]"
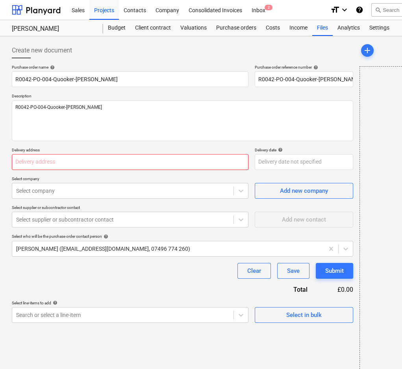
click at [117, 162] on input "text" at bounding box center [130, 162] width 237 height 16
paste input "L and B Transport Ltd, [STREET_ADDRESS]"
type textarea "x"
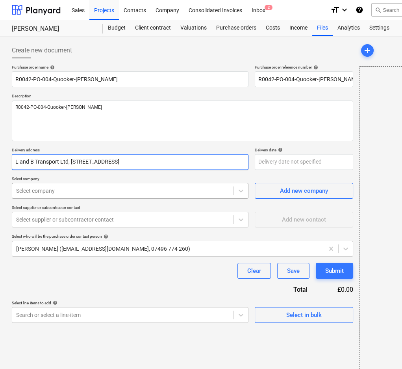
scroll to position [0, 19]
type input "L and B Transport Ltd, [STREET_ADDRESS]"
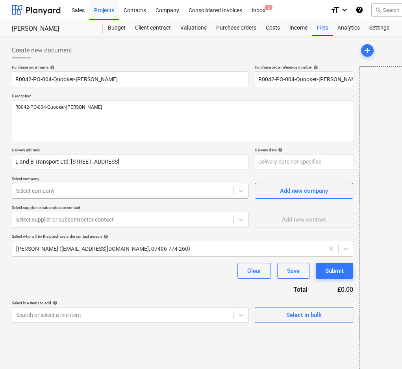
type textarea "x"
click at [111, 191] on div at bounding box center [123, 191] width 214 height 8
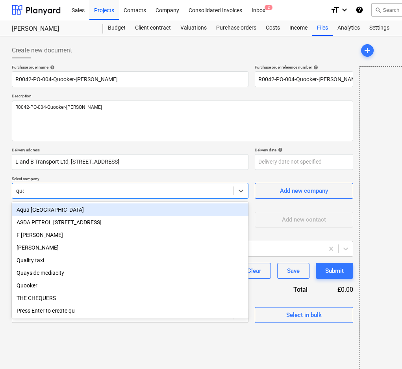
type input "quoo"
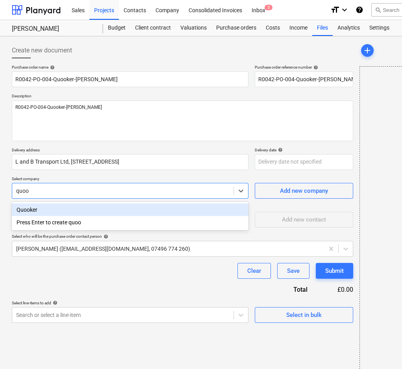
click at [113, 209] on div "Quooker" at bounding box center [130, 209] width 237 height 13
type textarea "x"
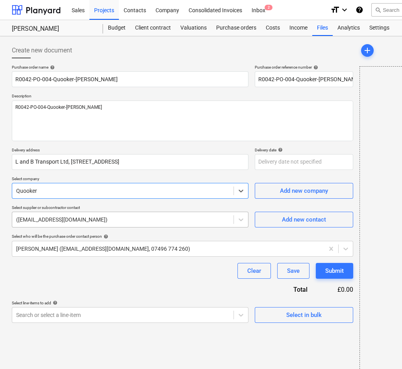
click at [119, 224] on div "([EMAIL_ADDRESS][DOMAIN_NAME])" at bounding box center [122, 219] width 221 height 11
click at [109, 268] on div "Clear Save Submit" at bounding box center [183, 271] width 342 height 16
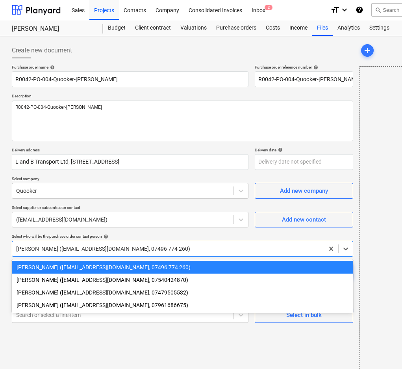
click at [106, 247] on div at bounding box center [168, 249] width 304 height 8
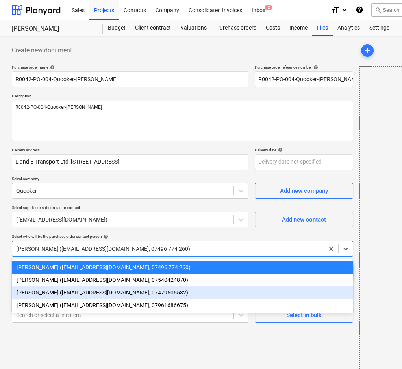
click at [72, 311] on div "[PERSON_NAME] ([EMAIL_ADDRESS][DOMAIN_NAME], 07961686675)" at bounding box center [183, 305] width 342 height 13
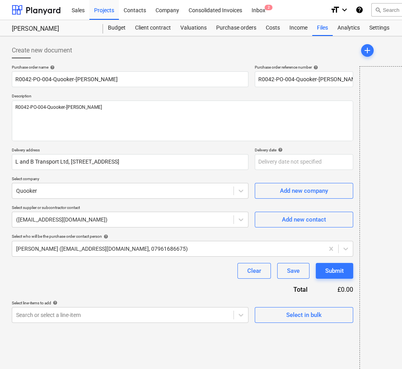
click at [72, 286] on div "Purchase order name help R0042-PO-004-Quooker-[PERSON_NAME] Purchase order refe…" at bounding box center [183, 194] width 342 height 258
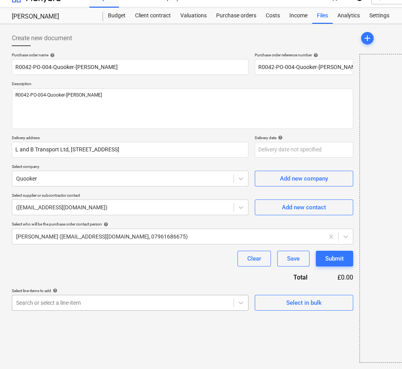
click at [69, 312] on body "Sales Projects Contacts Company Consolidated Invoices Inbox 2 format_size keybo…" at bounding box center [201, 172] width 402 height 369
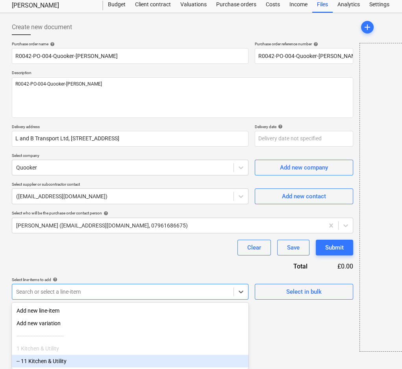
click at [59, 358] on div "-- 11 Kitchen & Utility" at bounding box center [130, 361] width 237 height 13
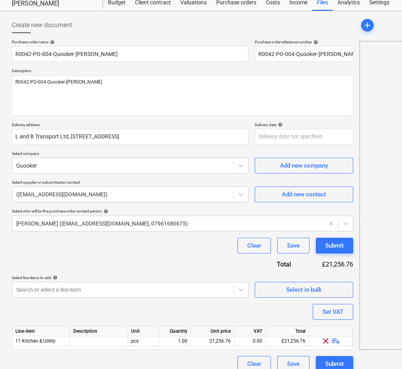
click at [84, 264] on div "Purchase order name help R0042-PO-004-Quooker-[PERSON_NAME] Purchase order refe…" at bounding box center [183, 205] width 342 height 332
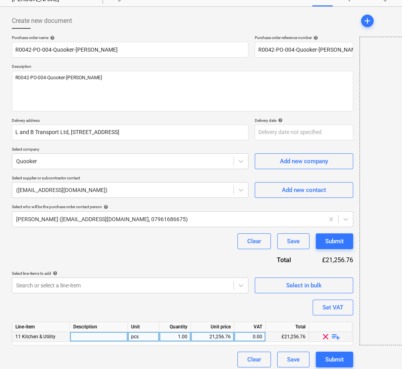
scroll to position [34, 0]
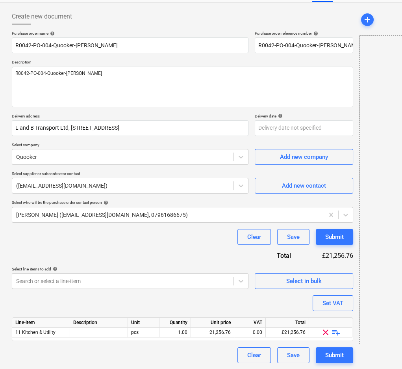
click at [336, 333] on span "playlist_add" at bounding box center [335, 331] width 9 height 9
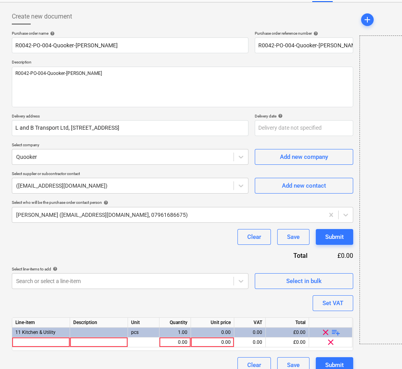
click at [336, 333] on span "playlist_add" at bounding box center [335, 331] width 9 height 9
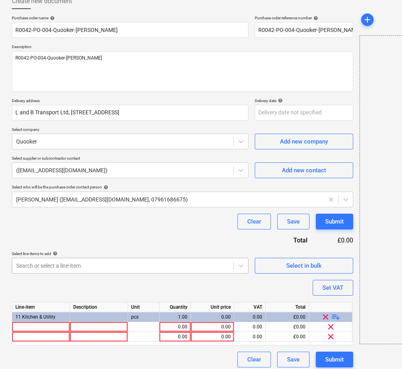
scroll to position [54, 0]
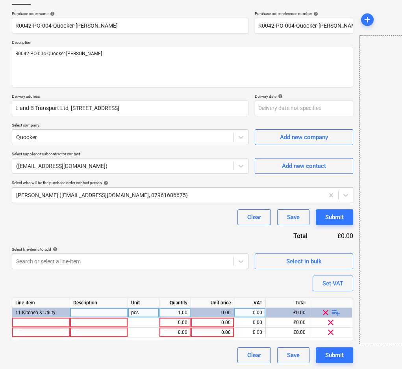
click at [336, 311] on span "playlist_add" at bounding box center [335, 312] width 9 height 9
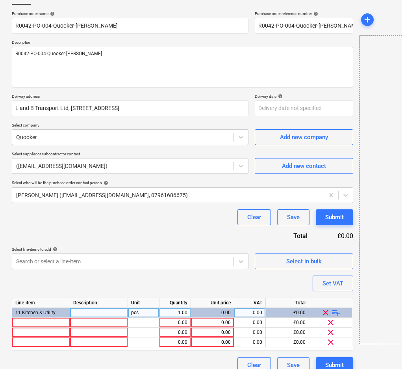
click at [336, 311] on span "playlist_add" at bounding box center [335, 312] width 9 height 9
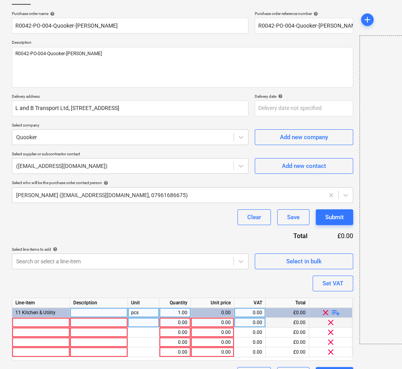
type textarea "x"
click at [46, 323] on div at bounding box center [41, 323] width 58 height 10
type input "Quooker Bracket 3L (for PRO3)"
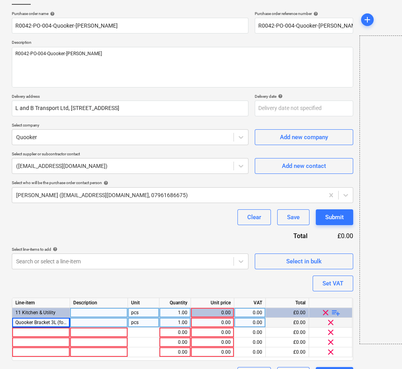
type textarea "x"
click at [80, 320] on div at bounding box center [99, 323] width 58 height 10
type input "BKPRO3"
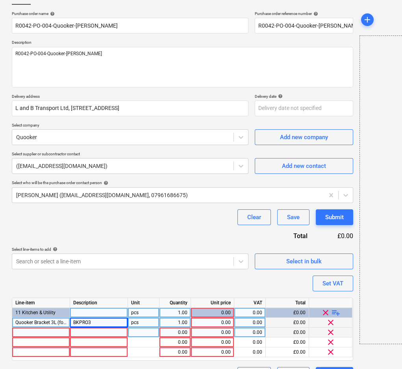
click at [24, 327] on div at bounding box center [41, 332] width 58 height 10
type textarea "x"
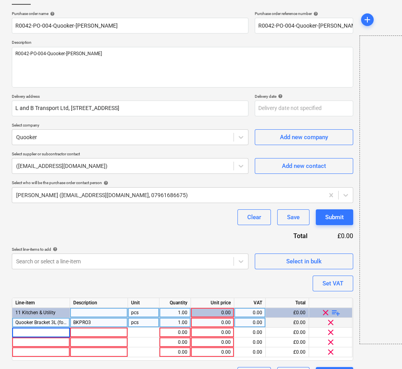
type input "Quooker PRO3-EQ B tank (3 litre tank)"
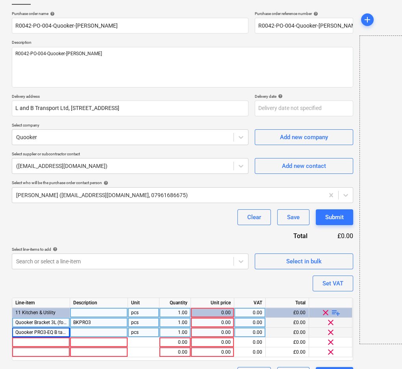
type textarea "x"
click at [86, 334] on div at bounding box center [99, 332] width 58 height 10
type input "PRO3"
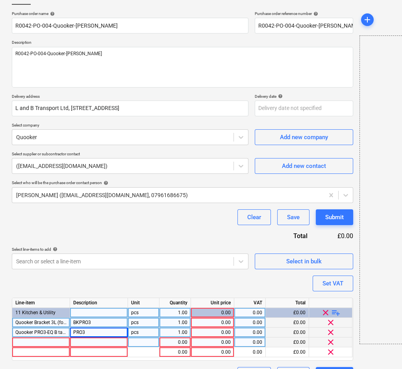
click at [31, 338] on div at bounding box center [41, 342] width 58 height 10
type textarea "x"
type input "Quooker Tap Flex black"
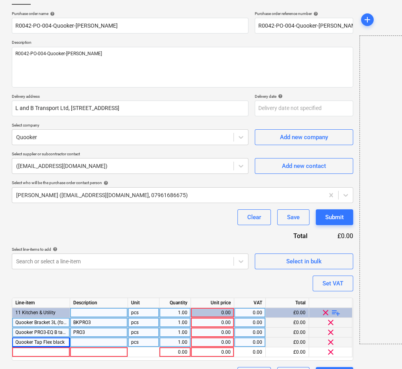
click at [80, 344] on div at bounding box center [99, 342] width 58 height 10
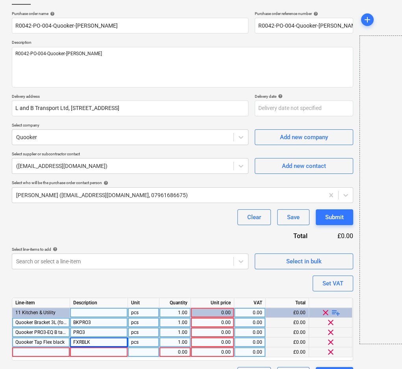
click at [32, 352] on div at bounding box center [41, 352] width 58 height 10
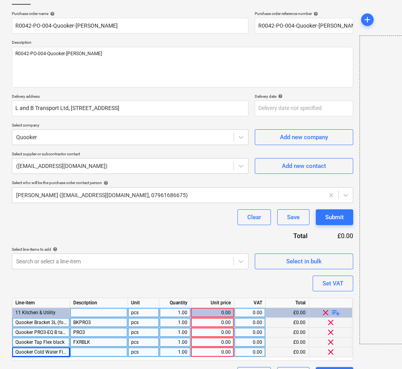
click at [103, 355] on div at bounding box center [99, 352] width 58 height 10
type textarea "x"
click at [200, 323] on div "0.00" at bounding box center [212, 323] width 37 height 10
type input "79.17"
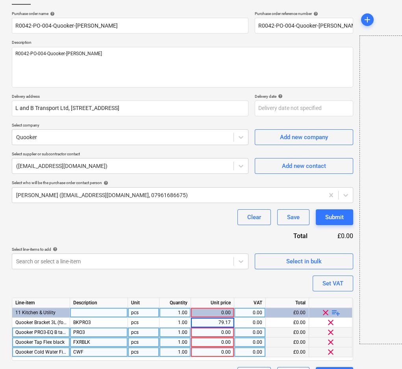
type textarea "x"
click at [205, 332] on div "0.00" at bounding box center [212, 332] width 37 height 10
type input "579.17"
click at [205, 339] on div "0.00" at bounding box center [212, 342] width 37 height 10
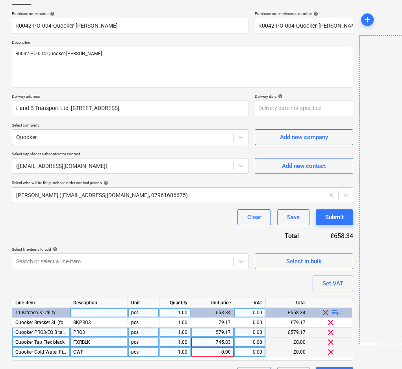
click at [225, 352] on div "0.00" at bounding box center [212, 352] width 37 height 10
click at [323, 281] on div "Set VAT" at bounding box center [333, 283] width 21 height 10
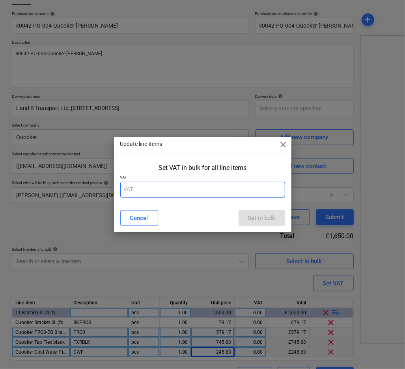
click at [175, 186] on input "text" at bounding box center [202, 190] width 165 height 16
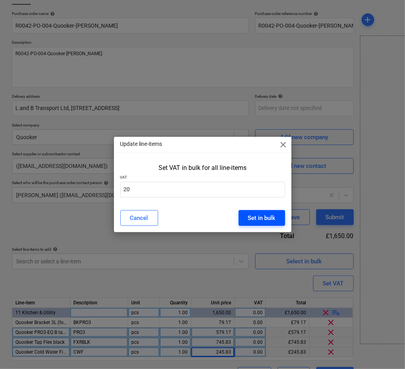
click at [266, 211] on button "Set in bulk" at bounding box center [261, 218] width 46 height 16
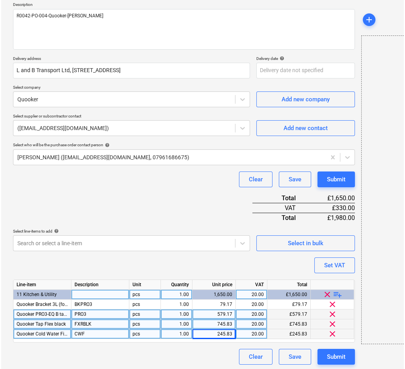
scroll to position [93, 0]
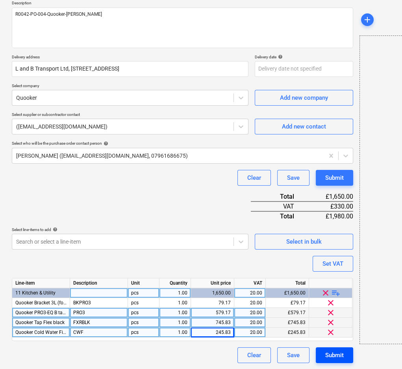
click at [326, 352] on div "Submit" at bounding box center [334, 355] width 19 height 10
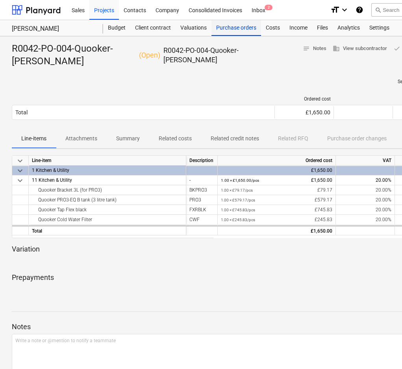
click at [224, 26] on div "Purchase orders" at bounding box center [237, 28] width 50 height 16
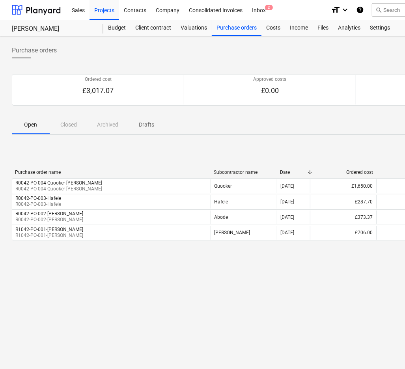
click at [254, 292] on div "Purchase orders Create purchase order Ordered cost £3,017.07 Approved costs £0.…" at bounding box center [269, 202] width 539 height 332
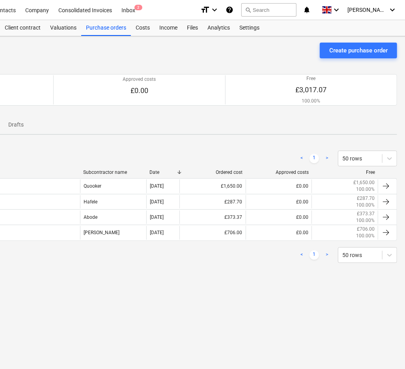
scroll to position [0, 134]
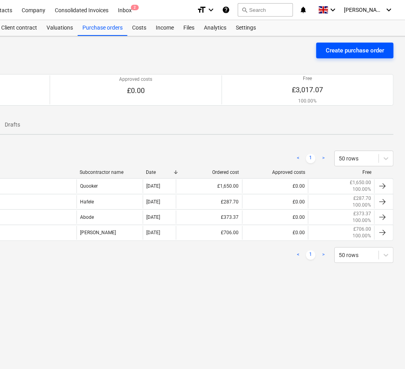
click at [334, 54] on div "Create purchase order" at bounding box center [354, 50] width 58 height 10
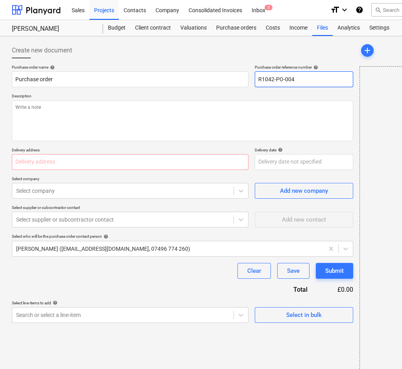
click at [262, 79] on input "R1042-PO-004" at bounding box center [304, 79] width 98 height 16
drag, startPoint x: 296, startPoint y: 79, endPoint x: 292, endPoint y: 80, distance: 4.5
click at [292, 80] on input "R0042-PO-004" at bounding box center [304, 79] width 98 height 16
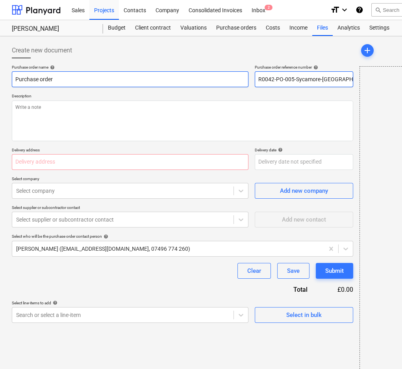
drag, startPoint x: 348, startPoint y: 79, endPoint x: 181, endPoint y: 76, distance: 167.1
click at [235, 80] on div "Purchase order name help Purchase order Purchase order reference number help R0…" at bounding box center [183, 76] width 342 height 22
drag, startPoint x: 93, startPoint y: 76, endPoint x: -37, endPoint y: 81, distance: 130.1
click at [0, 81] on html "Sales Projects Contacts Company Consolidated Invoices Inbox 2 format_size keybo…" at bounding box center [201, 184] width 402 height 369
paste input "R0042-PO-005-Sycamore-[GEOGRAPHIC_DATA]"
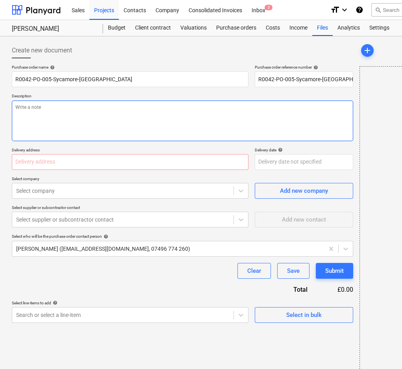
click at [82, 110] on textarea at bounding box center [183, 120] width 342 height 41
paste textarea "R0042-PO-005-Sycamore-[GEOGRAPHIC_DATA]"
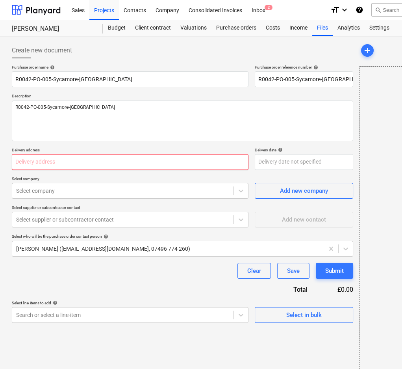
click at [88, 165] on input "text" at bounding box center [130, 162] width 237 height 16
paste input "L and B Transport Ltd, [STREET_ADDRESS]"
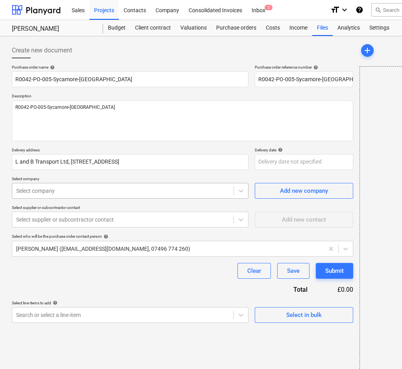
click at [84, 190] on div at bounding box center [123, 191] width 214 height 8
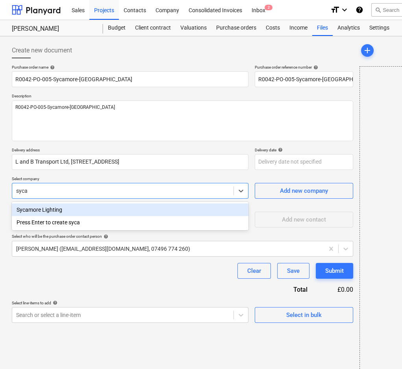
click at [90, 210] on div "Sycamore Lighting" at bounding box center [130, 209] width 237 height 13
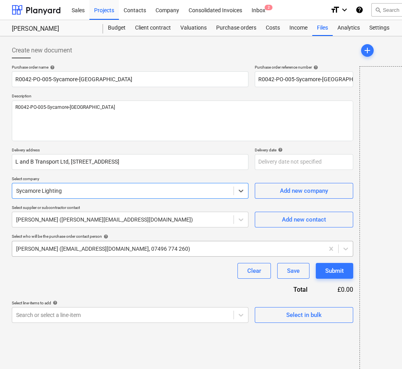
click at [82, 248] on div at bounding box center [168, 249] width 304 height 8
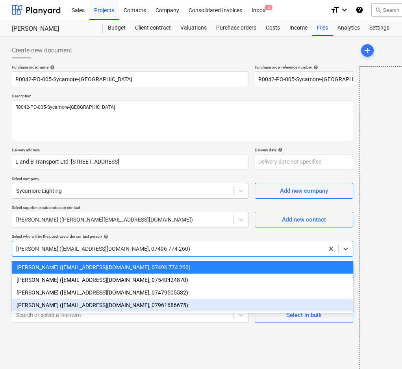
click at [79, 303] on div "[PERSON_NAME] ([EMAIL_ADDRESS][DOMAIN_NAME], 07961686675)" at bounding box center [183, 305] width 342 height 13
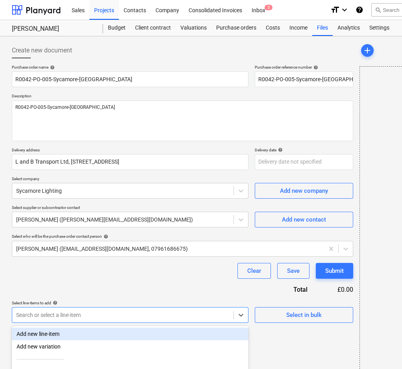
scroll to position [25, 0]
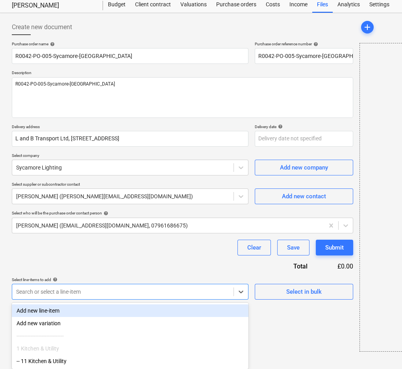
click at [76, 314] on body "Sales Projects Contacts Company Consolidated Invoices Inbox 2 format_size keybo…" at bounding box center [201, 161] width 402 height 369
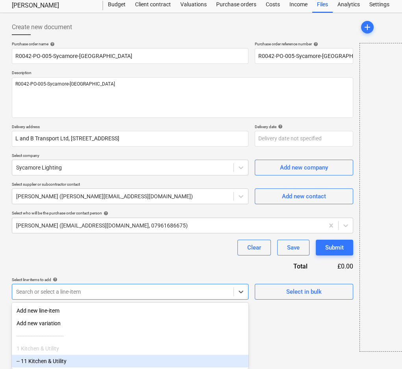
click at [71, 357] on div "-- 11 Kitchen & Utility" at bounding box center [130, 361] width 237 height 13
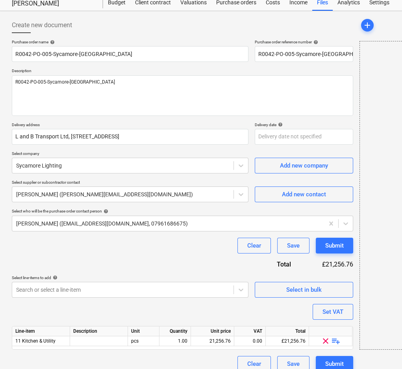
click at [98, 315] on div "Purchase order name help R0042-PO-005-Sycamore-[PERSON_NAME] Purchase order ref…" at bounding box center [183, 205] width 342 height 332
click at [224, 315] on div "Purchase order name help R0042-PO-005-Sycamore-[PERSON_NAME] Purchase order ref…" at bounding box center [183, 205] width 342 height 332
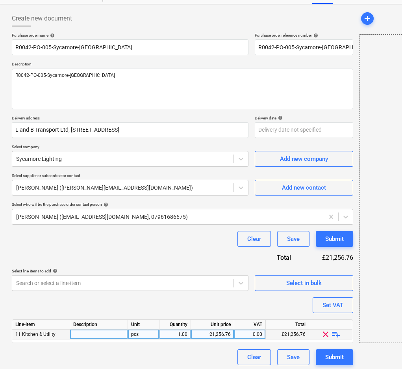
scroll to position [34, 0]
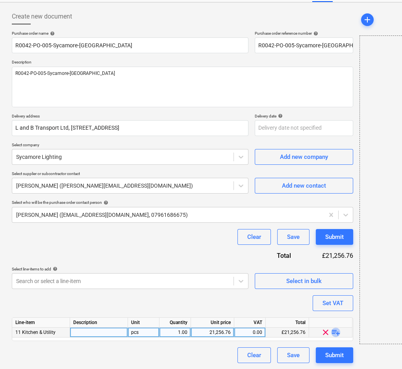
click at [335, 333] on span "playlist_add" at bounding box center [335, 331] width 9 height 9
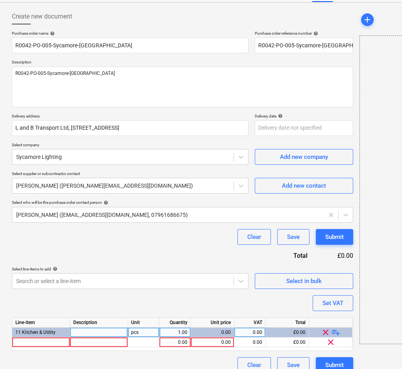
click at [336, 334] on span "playlist_add" at bounding box center [335, 331] width 9 height 9
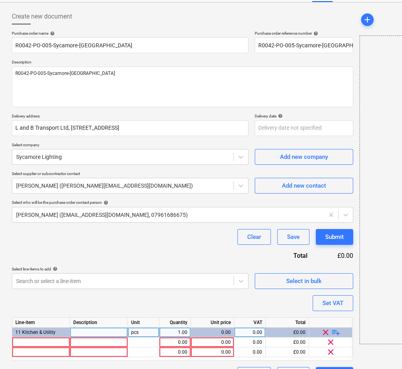
click at [336, 334] on span "playlist_add" at bounding box center [335, 331] width 9 height 9
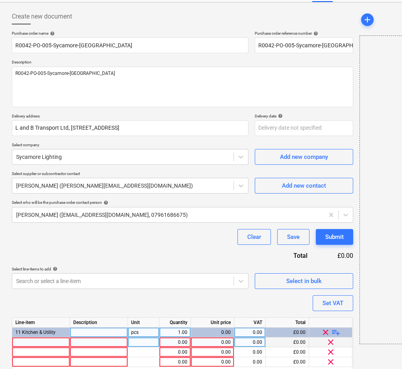
click at [34, 341] on div at bounding box center [41, 342] width 58 height 10
drag, startPoint x: 26, startPoint y: 342, endPoint x: -32, endPoint y: 338, distance: 58.1
click at [0, 335] on html "Sales Projects Contacts Company Consolidated Invoices Inbox 2 format_size keybo…" at bounding box center [201, 150] width 402 height 369
click at [38, 340] on input "SY7482 - 2m Surface Extrusion including Diffuser, Clips & End Caps (Al Finish)" at bounding box center [41, 341] width 58 height 9
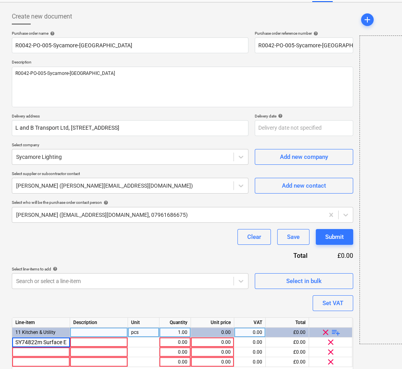
drag, startPoint x: 33, startPoint y: 340, endPoint x: 1, endPoint y: 340, distance: 31.9
click at [1, 340] on div "Create new document Purchase order name help R0042-PO-005-Sycamore-[PERSON_NAME…" at bounding box center [269, 200] width 539 height 396
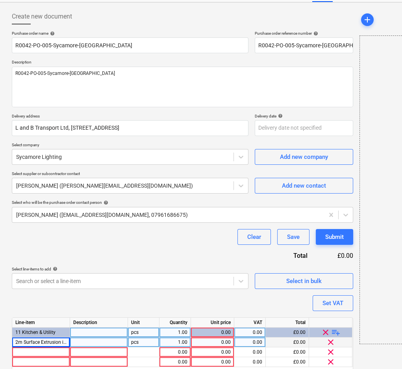
click at [96, 342] on div at bounding box center [99, 342] width 58 height 10
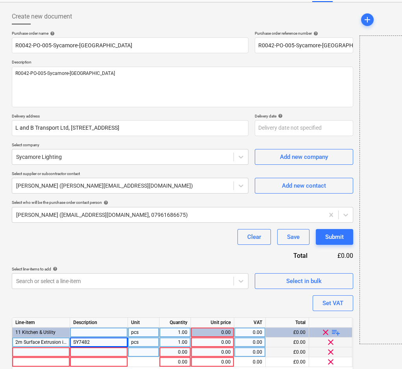
click at [23, 351] on div at bounding box center [41, 352] width 58 height 10
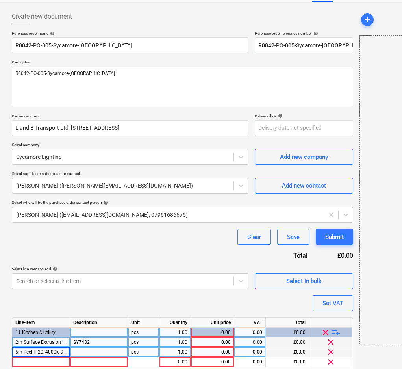
click at [95, 352] on div at bounding box center [99, 352] width 58 height 10
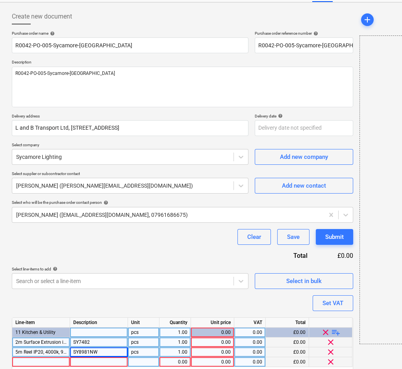
click at [42, 358] on div at bounding box center [41, 362] width 58 height 10
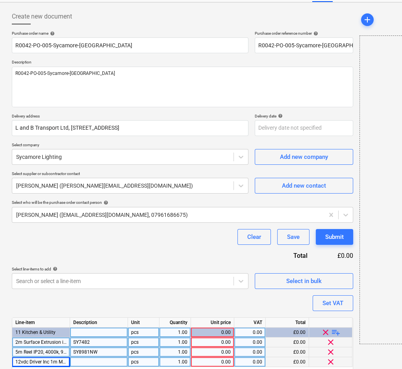
click at [100, 361] on div at bounding box center [99, 362] width 58 height 10
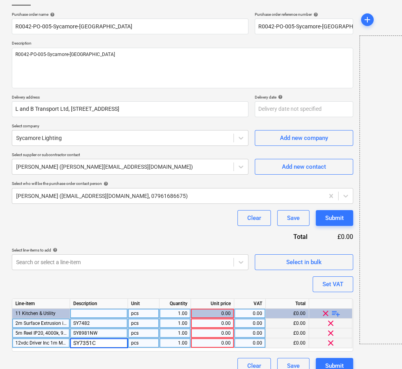
scroll to position [63, 0]
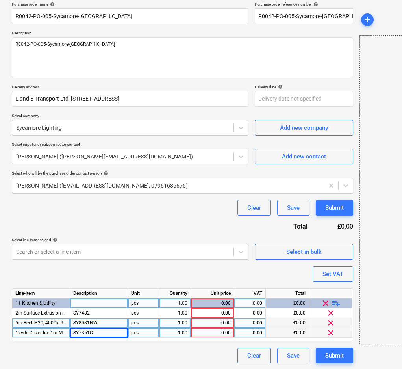
click at [337, 301] on span "playlist_add" at bounding box center [335, 302] width 9 height 9
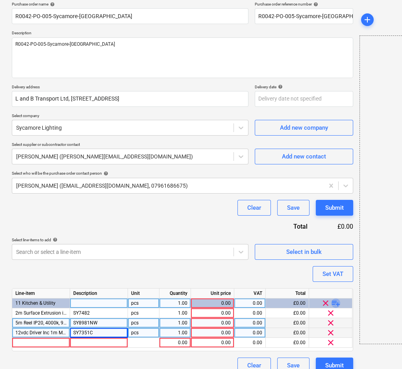
click at [337, 301] on span "playlist_add" at bounding box center [335, 302] width 9 height 9
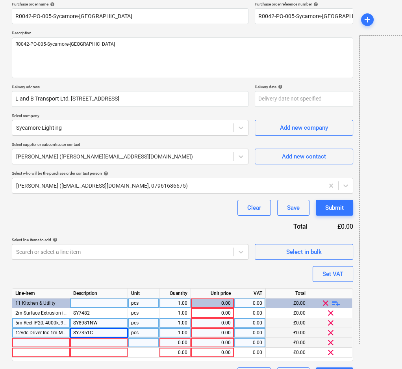
click at [50, 340] on div at bounding box center [41, 343] width 58 height 10
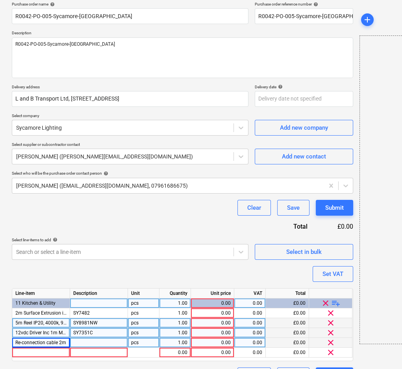
click at [75, 341] on div at bounding box center [99, 343] width 58 height 10
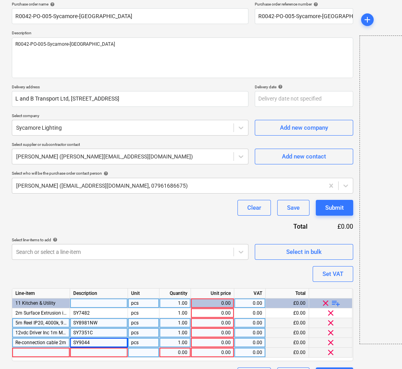
click at [33, 353] on div at bounding box center [41, 352] width 58 height 10
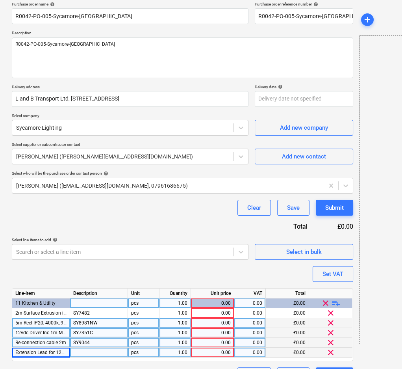
click at [97, 355] on div at bounding box center [99, 352] width 58 height 10
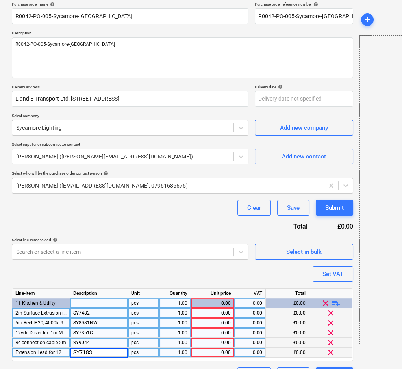
click at [215, 312] on div "0.00" at bounding box center [212, 313] width 37 height 10
click at [218, 323] on div "0.00" at bounding box center [212, 323] width 37 height 10
click at [217, 331] on div "0.00" at bounding box center [212, 333] width 37 height 10
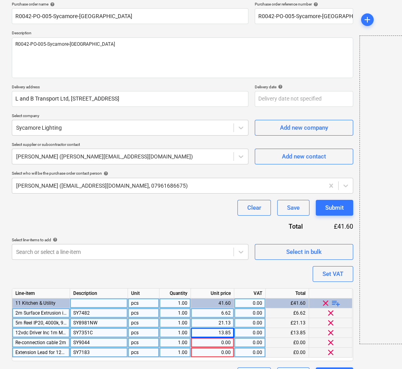
click at [215, 342] on div "0.00" at bounding box center [212, 343] width 37 height 10
click at [217, 351] on div "0.00" at bounding box center [212, 352] width 37 height 10
click at [207, 269] on div "Purchase order name help R0042-PO-005-Sycamore-[PERSON_NAME] Purchase order ref…" at bounding box center [183, 192] width 342 height 381
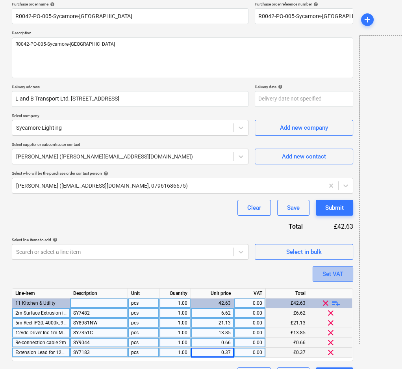
click at [315, 279] on button "Set VAT" at bounding box center [333, 274] width 41 height 16
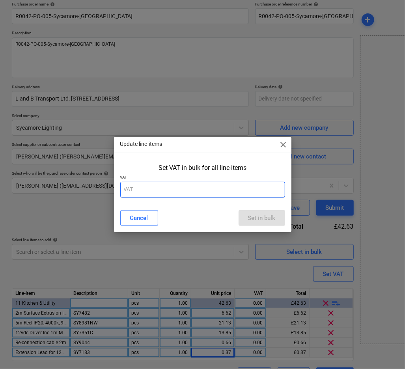
click at [170, 184] on input "text" at bounding box center [202, 190] width 165 height 16
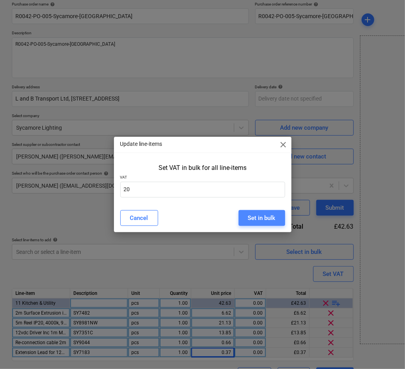
click at [282, 220] on button "Set in bulk" at bounding box center [261, 218] width 46 height 16
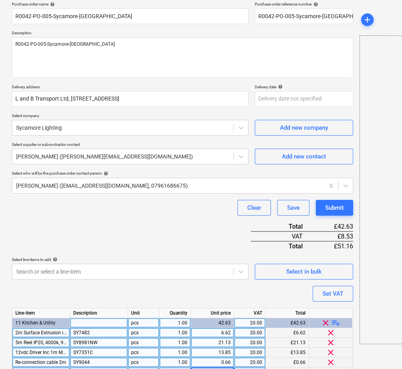
click at [209, 217] on div "Purchase order name help R0042-PO-005-Sycamore-[PERSON_NAME] Purchase order ref…" at bounding box center [183, 202] width 342 height 401
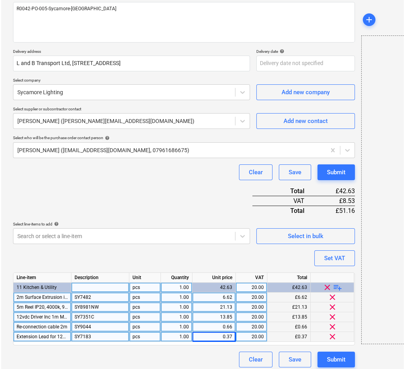
scroll to position [102, 0]
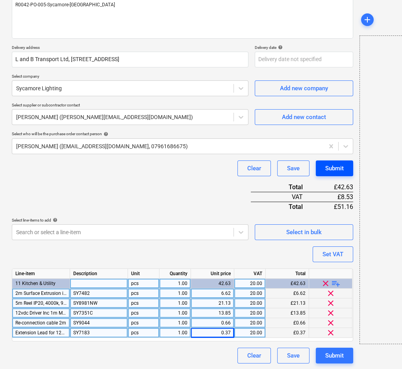
click at [348, 164] on button "Submit" at bounding box center [334, 168] width 37 height 16
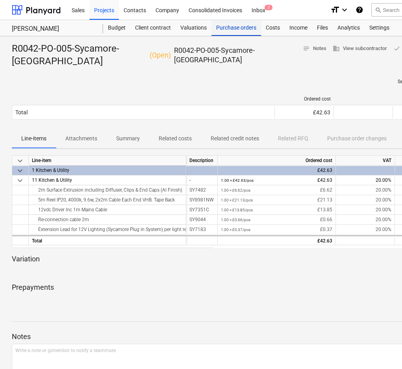
click at [235, 26] on div "Purchase orders" at bounding box center [237, 28] width 50 height 16
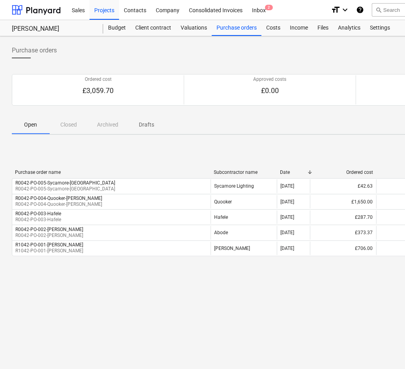
click at [301, 154] on div "< 1 > 50 rows" at bounding box center [269, 158] width 515 height 16
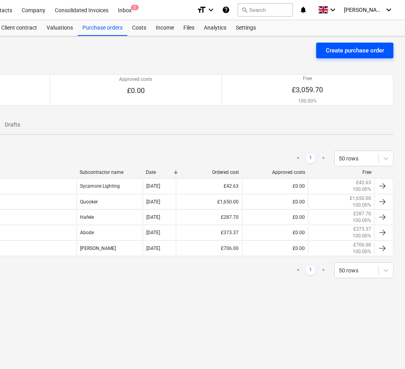
scroll to position [0, 134]
click at [350, 52] on div "Create purchase order" at bounding box center [354, 50] width 58 height 10
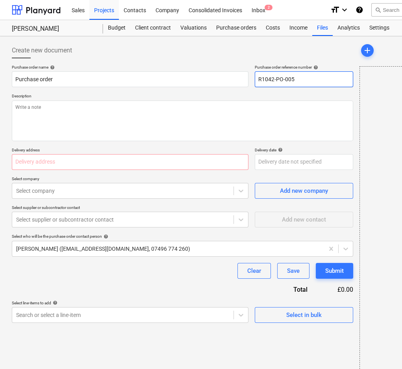
drag, startPoint x: 301, startPoint y: 79, endPoint x: 291, endPoint y: 80, distance: 9.5
click at [291, 80] on input "R1042-PO-005" at bounding box center [304, 79] width 98 height 16
click at [262, 76] on input "R1042-PO-006" at bounding box center [304, 79] width 98 height 16
click at [303, 78] on input "R0042-PO-006" at bounding box center [304, 79] width 98 height 16
drag, startPoint x: 345, startPoint y: 76, endPoint x: 254, endPoint y: 76, distance: 90.2
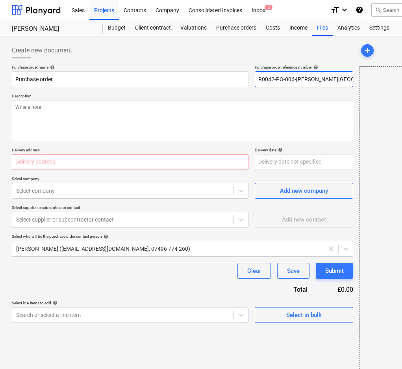
click at [255, 76] on input "R0042-PO-006-[PERSON_NAME][GEOGRAPHIC_DATA]" at bounding box center [304, 79] width 98 height 16
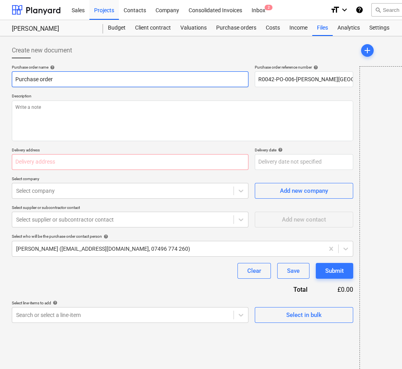
drag, startPoint x: 55, startPoint y: 78, endPoint x: 3, endPoint y: 78, distance: 52.4
click at [3, 78] on div "Create new document Purchase order name help Purchase order Purchase order refe…" at bounding box center [269, 208] width 539 height 345
drag, startPoint x: 297, startPoint y: 79, endPoint x: 199, endPoint y: 79, distance: 98.1
click at [199, 79] on div "Purchase order name help Purchase order Purchase order reference number help R0…" at bounding box center [183, 76] width 342 height 22
drag, startPoint x: 109, startPoint y: 81, endPoint x: -44, endPoint y: 81, distance: 152.9
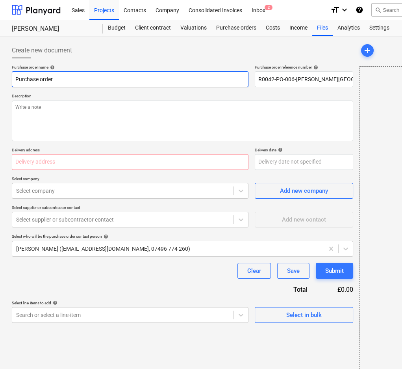
click at [0, 81] on html "Sales Projects Contacts Company Consolidated Invoices Inbox 2 format_size keybo…" at bounding box center [201, 184] width 402 height 369
paste input "R0042-PO-006-[PERSON_NAME][GEOGRAPHIC_DATA]"
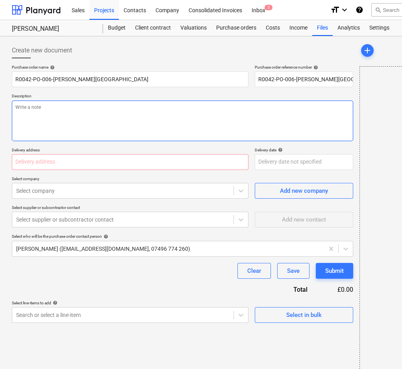
click at [75, 118] on textarea at bounding box center [183, 120] width 342 height 41
paste textarea "R0042-PO-006-[PERSON_NAME][GEOGRAPHIC_DATA]"
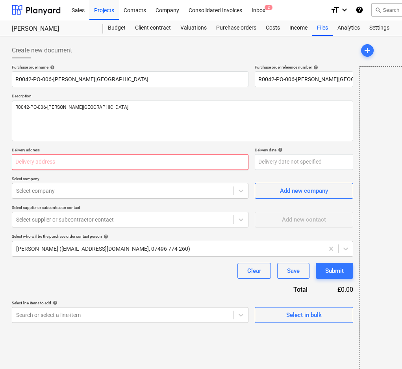
click at [106, 162] on input "text" at bounding box center [130, 162] width 237 height 16
paste input "L and B Transport Ltd, [STREET_ADDRESS]"
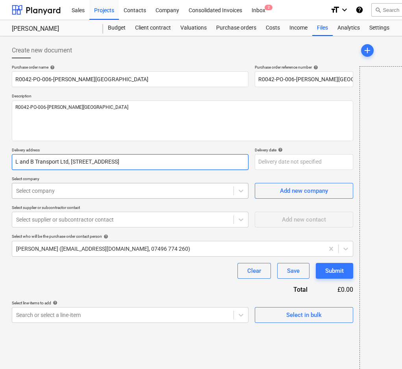
scroll to position [0, 19]
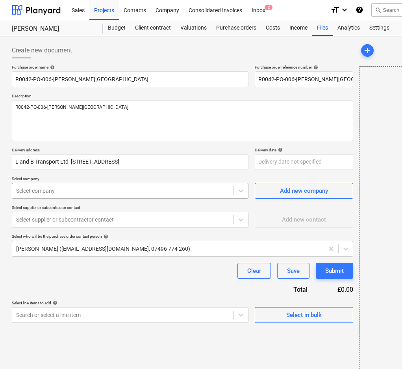
click at [97, 193] on div at bounding box center [123, 191] width 214 height 8
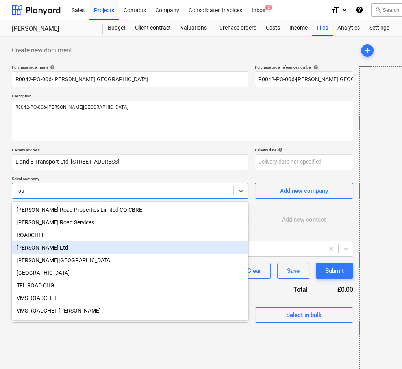
click at [87, 244] on div "[PERSON_NAME] Ltd" at bounding box center [130, 247] width 237 height 13
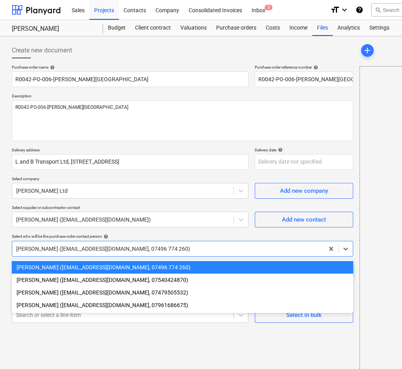
click at [89, 250] on div at bounding box center [168, 249] width 304 height 8
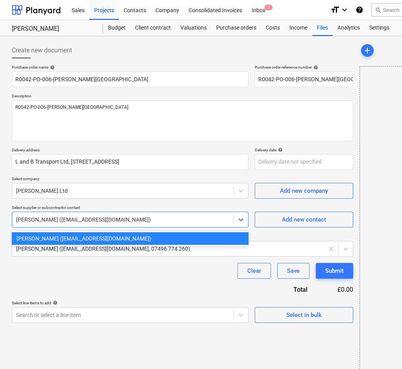
click at [87, 219] on div at bounding box center [123, 219] width 214 height 8
click at [76, 236] on div "[PERSON_NAME] ([EMAIL_ADDRESS][DOMAIN_NAME])" at bounding box center [130, 238] width 237 height 13
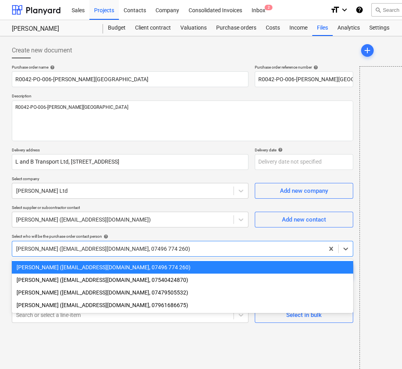
click at [77, 247] on div at bounding box center [168, 249] width 304 height 8
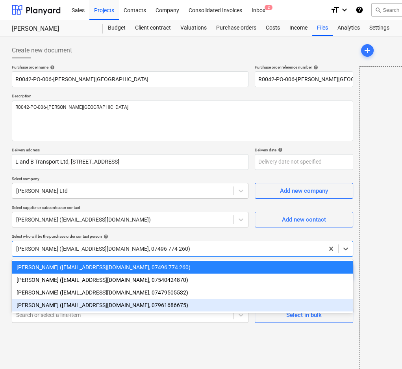
click at [63, 305] on div "[PERSON_NAME] ([EMAIL_ADDRESS][DOMAIN_NAME], 07961686675)" at bounding box center [183, 305] width 342 height 13
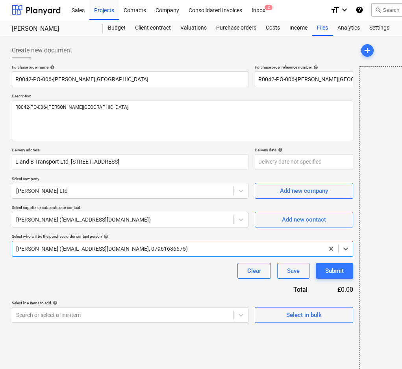
click at [73, 285] on div "Purchase order name help R0042-PO-006-[PERSON_NAME] Purchase order reference nu…" at bounding box center [183, 194] width 342 height 258
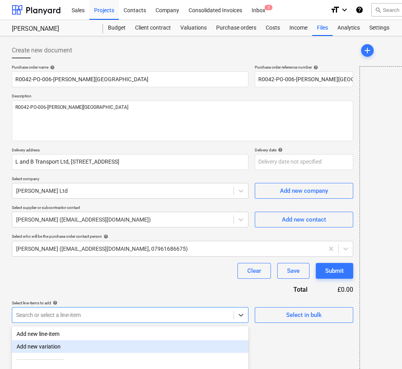
click at [73, 316] on body "Sales Projects Contacts Company Consolidated Invoices Inbox 2 format_size keybo…" at bounding box center [201, 184] width 402 height 369
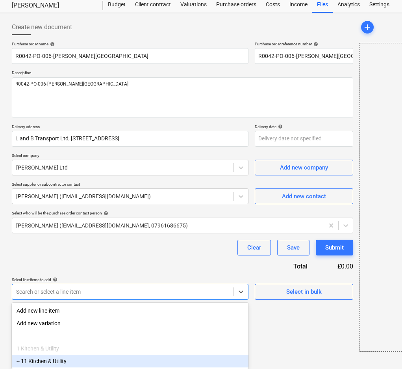
click at [69, 358] on div "-- 11 Kitchen & Utility" at bounding box center [130, 361] width 237 height 13
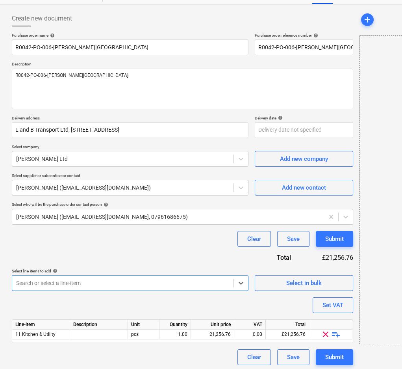
scroll to position [34, 0]
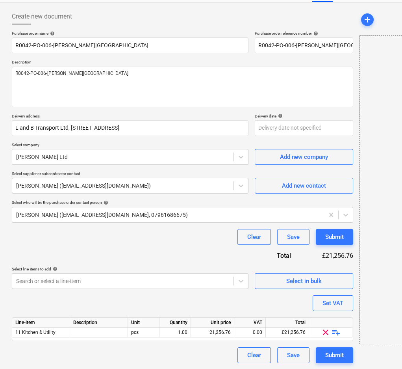
click at [336, 332] on span "playlist_add" at bounding box center [335, 331] width 9 height 9
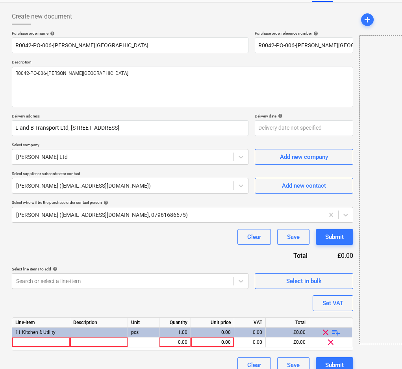
scroll to position [43, 0]
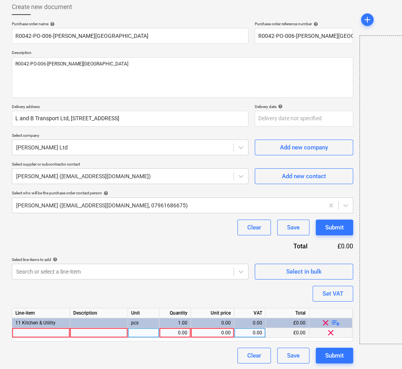
click at [42, 334] on div at bounding box center [41, 333] width 58 height 10
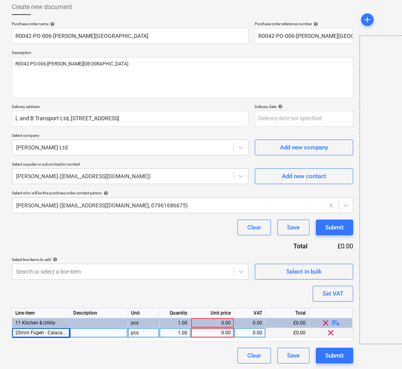
click at [147, 333] on div "pcs" at bounding box center [144, 333] width 32 height 10
click at [204, 331] on div "0.00" at bounding box center [212, 333] width 37 height 10
click at [174, 357] on div "Clear Save Submit" at bounding box center [183, 355] width 342 height 16
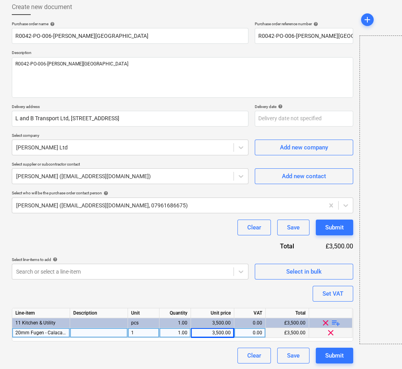
click at [248, 331] on div "0.00" at bounding box center [250, 333] width 25 height 10
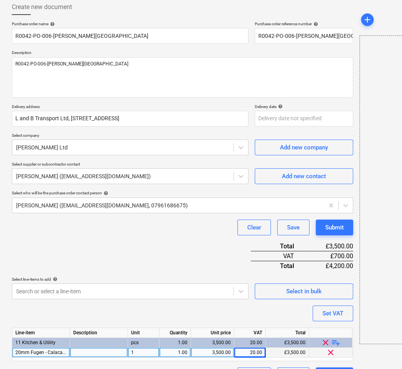
click at [215, 354] on div "Purchase order name help R0042-PO-006-[PERSON_NAME] Purchase order reference nu…" at bounding box center [183, 202] width 342 height 362
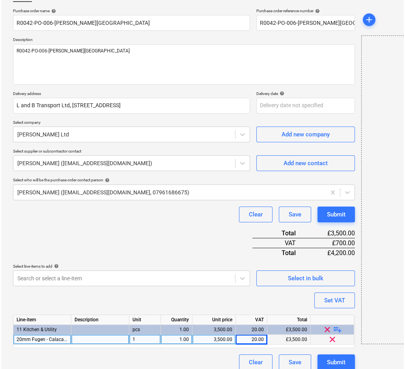
scroll to position [63, 0]
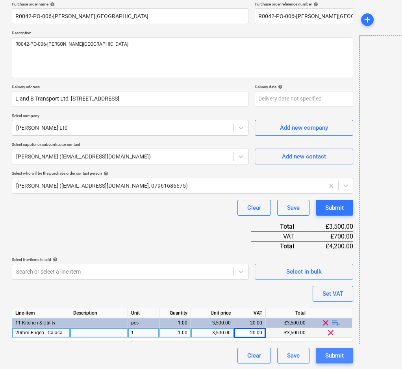
click at [340, 354] on div "Submit" at bounding box center [334, 355] width 19 height 10
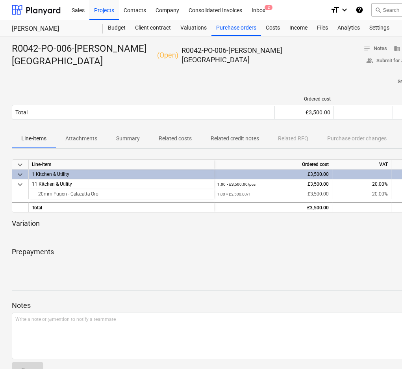
click at [249, 243] on div "Prepayments Add prepayment" at bounding box center [269, 255] width 515 height 28
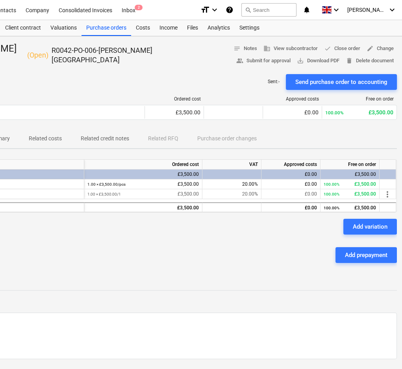
scroll to position [0, 137]
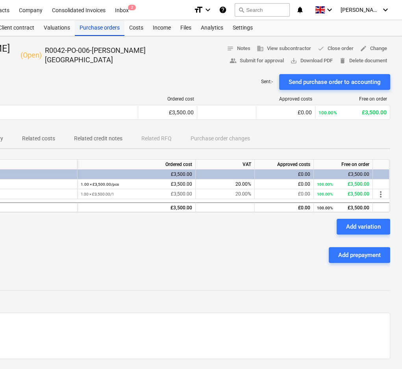
click at [86, 27] on div "Purchase orders" at bounding box center [100, 28] width 50 height 16
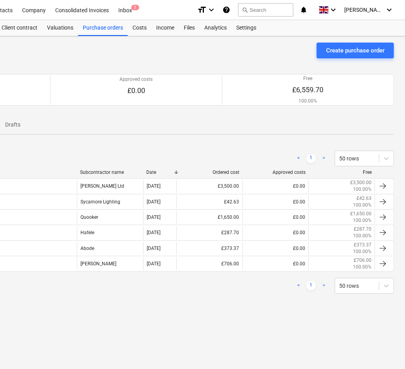
scroll to position [0, 134]
click at [353, 48] on div "Create purchase order" at bounding box center [354, 50] width 58 height 10
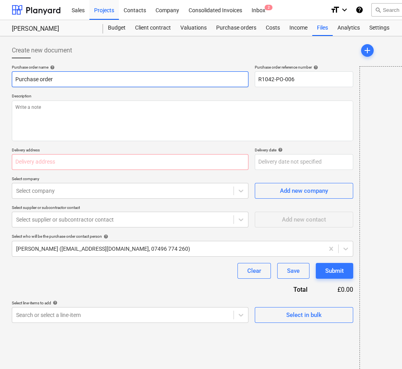
click at [162, 81] on input "Purchase order" at bounding box center [130, 79] width 237 height 16
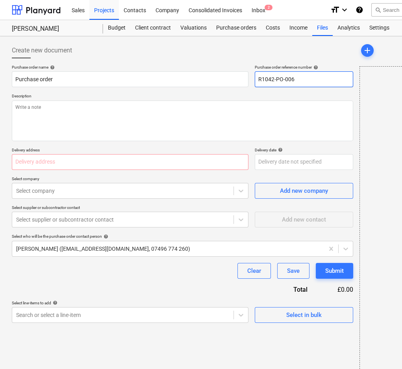
click at [295, 80] on input "R1042-PO-006" at bounding box center [304, 79] width 98 height 16
drag, startPoint x: 266, startPoint y: 78, endPoint x: 262, endPoint y: 78, distance: 4.3
click at [262, 78] on input "R1042-PO-007-Install-[GEOGRAPHIC_DATA]" at bounding box center [304, 79] width 98 height 16
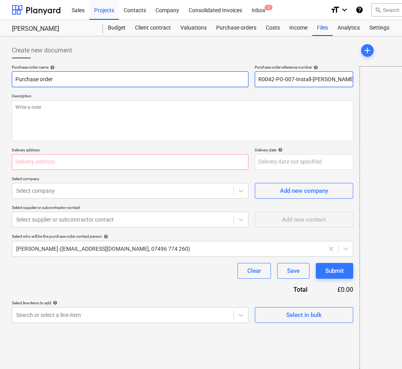
drag, startPoint x: 340, startPoint y: 80, endPoint x: 240, endPoint y: 82, distance: 99.3
click at [240, 82] on div "Purchase order name help Purchase order Purchase order reference number help R0…" at bounding box center [183, 76] width 342 height 22
drag, startPoint x: -4, startPoint y: 87, endPoint x: -21, endPoint y: 87, distance: 16.9
click at [0, 87] on html "Sales Projects Contacts Company Consolidated Invoices Inbox 2 format_size keybo…" at bounding box center [201, 184] width 402 height 369
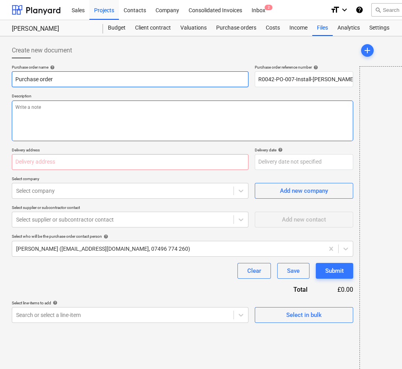
paste input "R0042-PO-007-Install-[PERSON_NAME]"
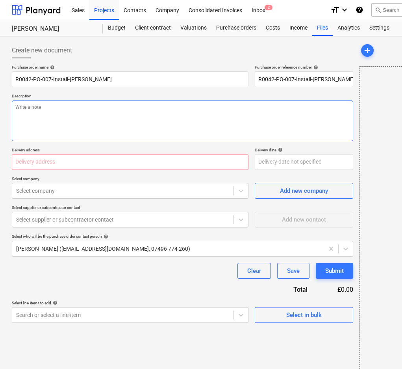
click at [84, 125] on textarea at bounding box center [183, 120] width 342 height 41
paste textarea "R0042-PO-007-Install-[PERSON_NAME]"
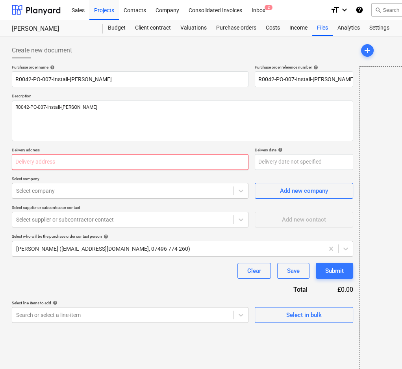
click at [86, 162] on input "text" at bounding box center [130, 162] width 237 height 16
paste input "L and B Transport Ltd, [STREET_ADDRESS]"
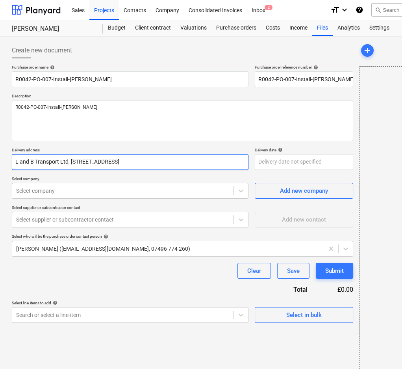
scroll to position [0, 19]
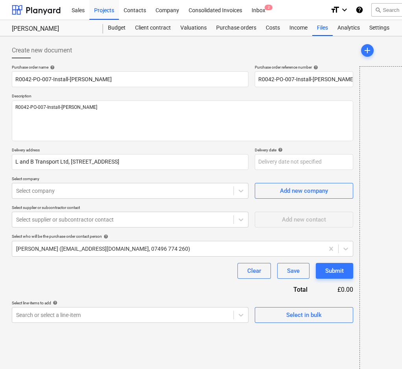
click at [138, 280] on div "Purchase order name help R0042-PO-007-Install-[PERSON_NAME] Purchase order refe…" at bounding box center [183, 194] width 342 height 258
click at [101, 221] on div at bounding box center [123, 219] width 214 height 8
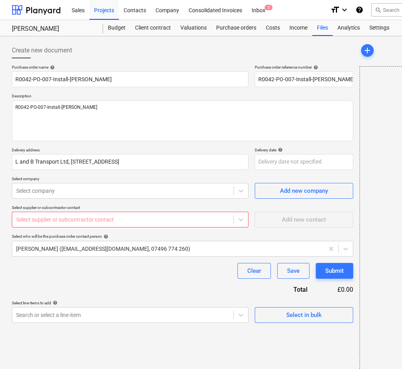
click at [128, 285] on div "Purchase order name help R0042-PO-007-Install-[PERSON_NAME] Purchase order refe…" at bounding box center [183, 194] width 342 height 258
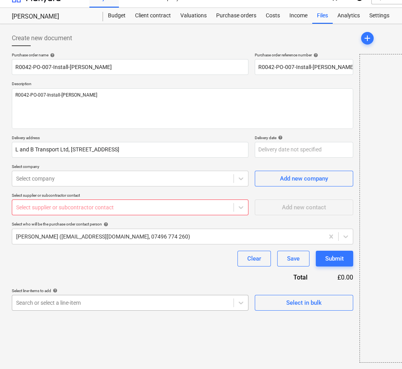
click at [133, 318] on body "Sales Projects Contacts Company Consolidated Invoices Inbox 2 format_size keybo…" at bounding box center [201, 172] width 402 height 369
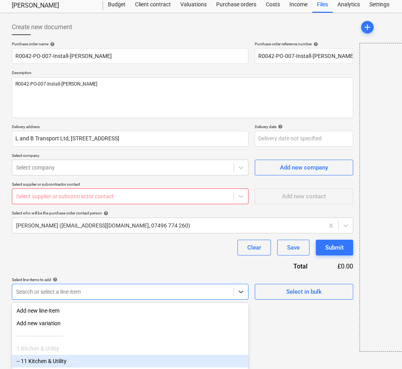
click at [121, 361] on div "-- 11 Kitchen & Utility" at bounding box center [130, 361] width 237 height 13
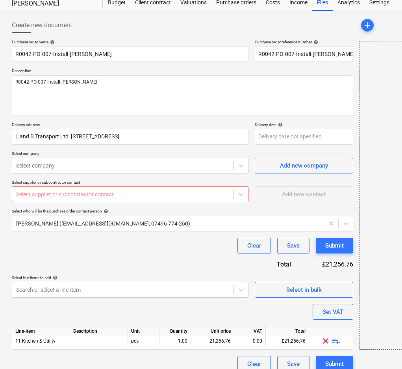
click at [123, 311] on div "Purchase order name help R0042-PO-007-Install-[PERSON_NAME] Purchase order refe…" at bounding box center [183, 205] width 342 height 332
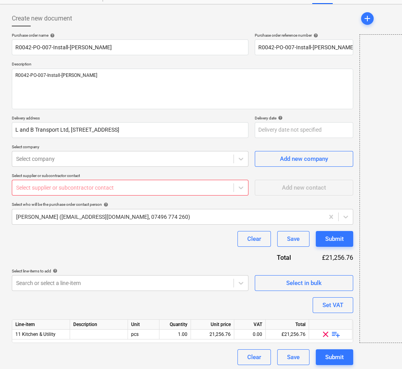
scroll to position [34, 0]
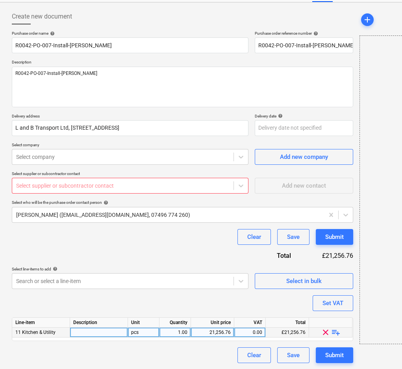
click at [335, 332] on span "playlist_add" at bounding box center [335, 331] width 9 height 9
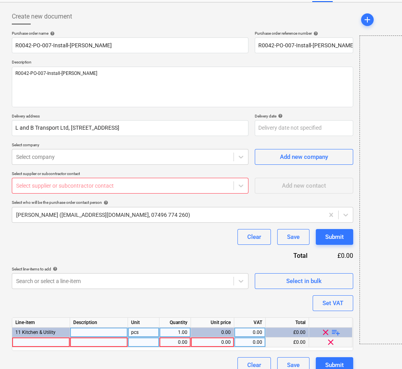
click at [53, 340] on div at bounding box center [41, 342] width 58 height 10
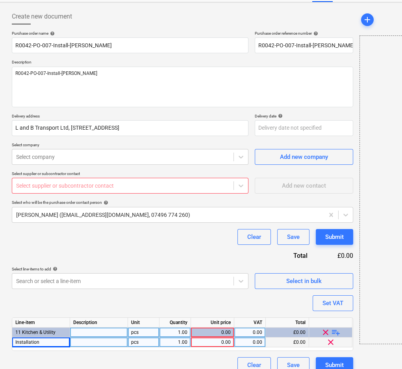
click at [217, 339] on div "0.00" at bounding box center [212, 342] width 37 height 10
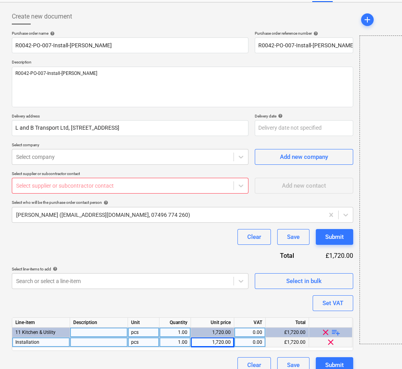
click at [253, 340] on div "0.00" at bounding box center [250, 342] width 25 height 10
click at [229, 306] on div "Purchase order name help R0042-PO-007-Install-[PERSON_NAME] Purchase order refe…" at bounding box center [183, 202] width 342 height 342
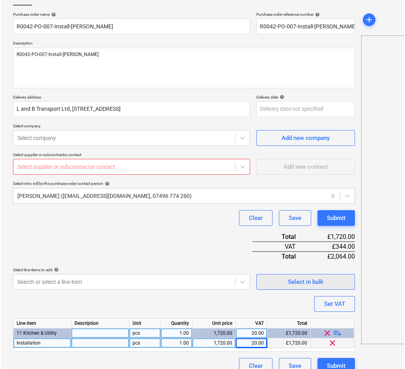
scroll to position [63, 0]
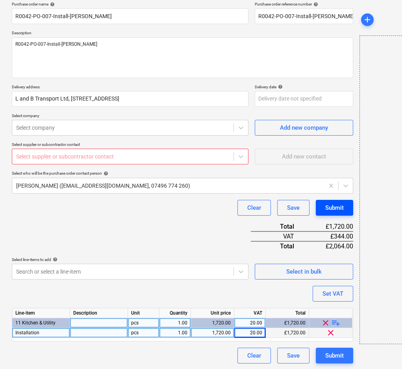
click at [338, 208] on div "Submit" at bounding box center [334, 207] width 19 height 10
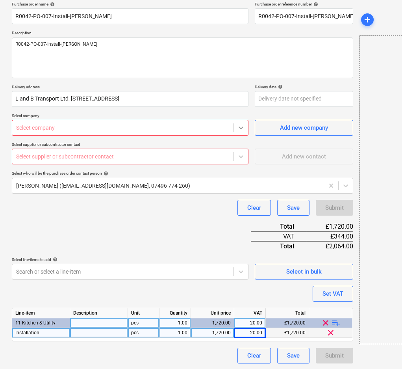
click at [243, 126] on icon at bounding box center [241, 128] width 8 height 8
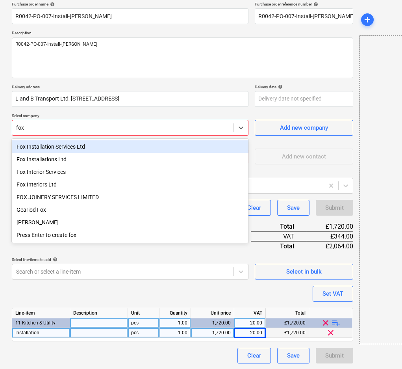
click at [169, 146] on div "Fox Installation Services Ltd" at bounding box center [130, 146] width 237 height 13
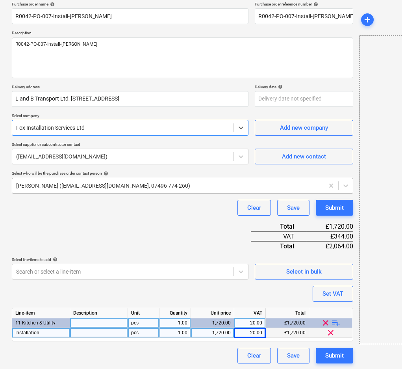
click at [150, 189] on div "[PERSON_NAME] ([EMAIL_ADDRESS][DOMAIN_NAME], 07496 774 260)" at bounding box center [168, 185] width 312 height 11
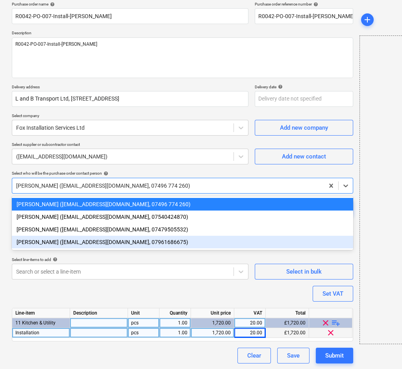
click at [100, 243] on div "[PERSON_NAME] ([EMAIL_ADDRESS][DOMAIN_NAME], 07961686675)" at bounding box center [183, 242] width 342 height 13
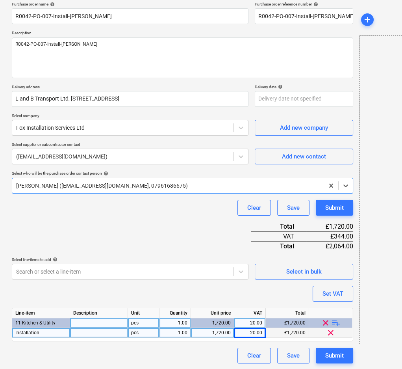
click at [102, 230] on div "Purchase order name help R0042-PO-007-Install-[PERSON_NAME] Purchase order refe…" at bounding box center [183, 183] width 342 height 362
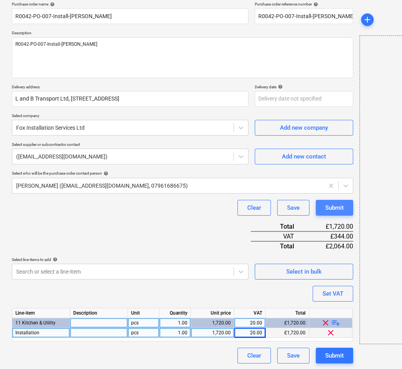
click at [334, 209] on div "Submit" at bounding box center [334, 207] width 19 height 10
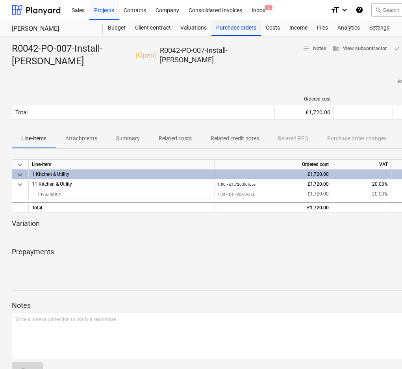
click at [231, 33] on div "Purchase orders" at bounding box center [237, 28] width 50 height 16
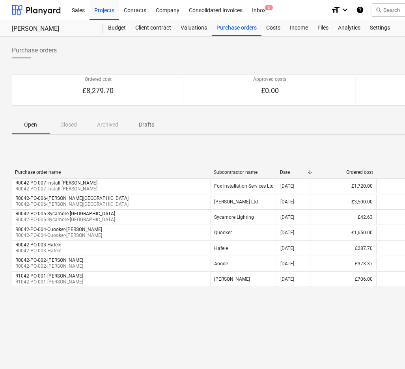
click at [228, 334] on div "Purchase orders Create purchase order Ordered cost £8,279.70 Approved costs £0.…" at bounding box center [269, 202] width 539 height 332
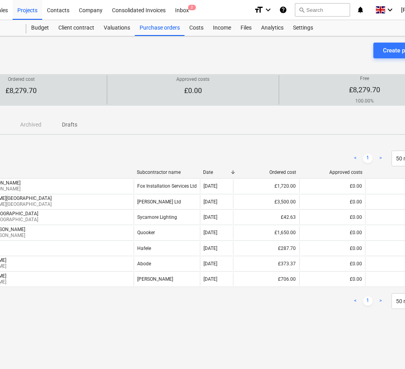
scroll to position [0, 134]
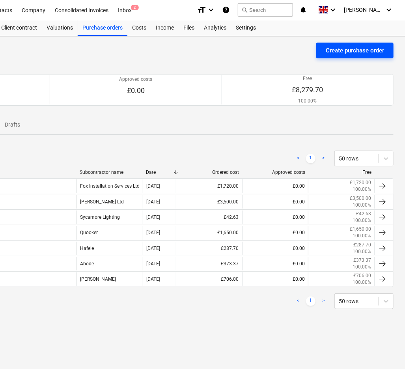
click at [344, 50] on div "Create purchase order" at bounding box center [354, 50] width 58 height 10
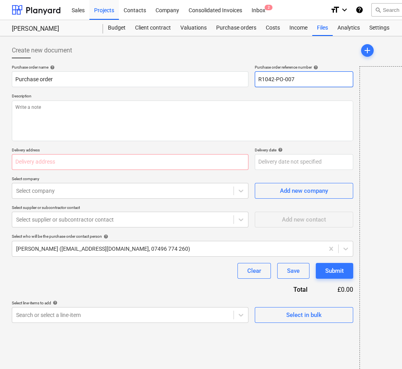
drag, startPoint x: 299, startPoint y: 78, endPoint x: 291, endPoint y: 79, distance: 7.9
click at [291, 79] on input "R1042-PO-007" at bounding box center [304, 79] width 98 height 16
click at [262, 78] on input "R1042-PO-008-L&B-[PERSON_NAME]" at bounding box center [304, 79] width 98 height 16
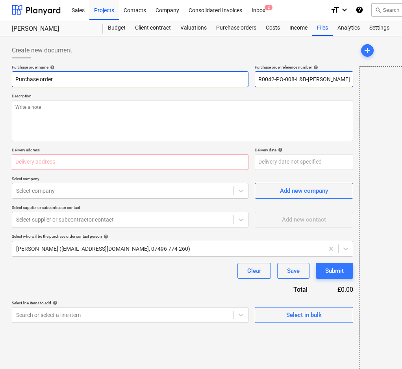
drag, startPoint x: 338, startPoint y: 79, endPoint x: 239, endPoint y: 79, distance: 98.9
click at [239, 79] on div "Purchase order name help Purchase order Purchase order reference number help R0…" at bounding box center [183, 76] width 342 height 22
drag, startPoint x: 94, startPoint y: 79, endPoint x: -24, endPoint y: 81, distance: 118.2
click at [0, 81] on html "Sales Projects Contacts Company Consolidated Invoices Inbox 2 format_size keybo…" at bounding box center [201, 184] width 402 height 369
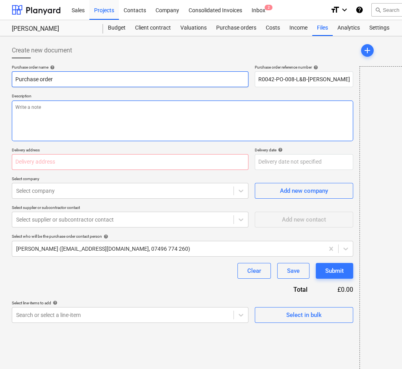
paste input "R0042-PO-008-L&B-[PERSON_NAME]"
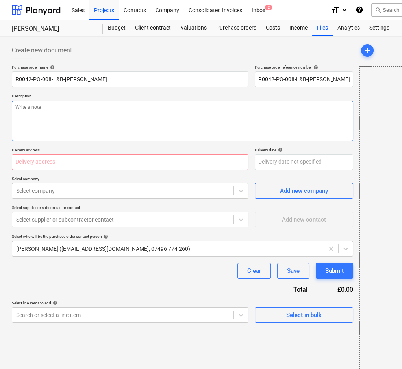
click at [80, 122] on textarea at bounding box center [183, 120] width 342 height 41
paste textarea "R0042-PO-008-L&B-[PERSON_NAME]"
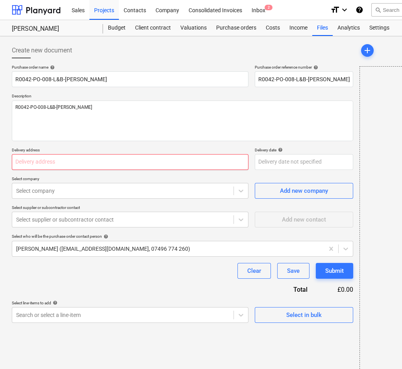
click at [126, 161] on input "text" at bounding box center [130, 162] width 237 height 16
paste input "L and B Transport Ltd, [STREET_ADDRESS]"
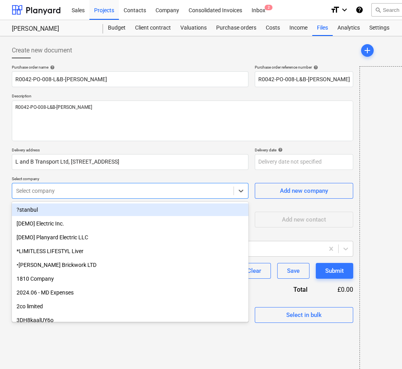
click at [123, 195] on div "Select company" at bounding box center [122, 190] width 221 height 11
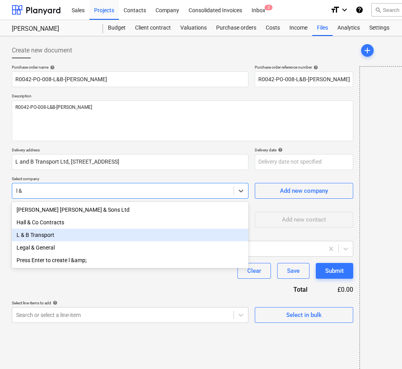
click at [110, 236] on div "L & B Transport" at bounding box center [130, 234] width 237 height 13
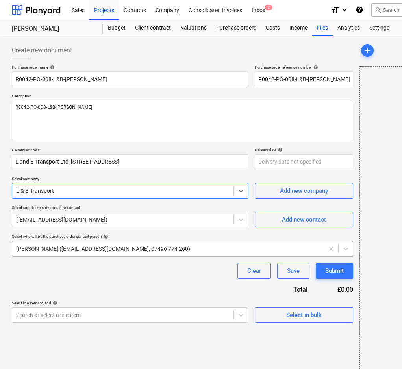
click at [76, 247] on div at bounding box center [168, 249] width 304 height 8
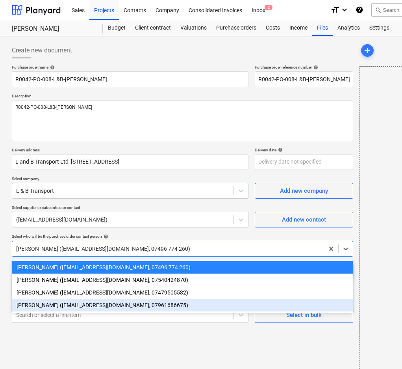
click at [62, 306] on div "[PERSON_NAME] ([EMAIL_ADDRESS][DOMAIN_NAME], 07961686675)" at bounding box center [183, 305] width 342 height 13
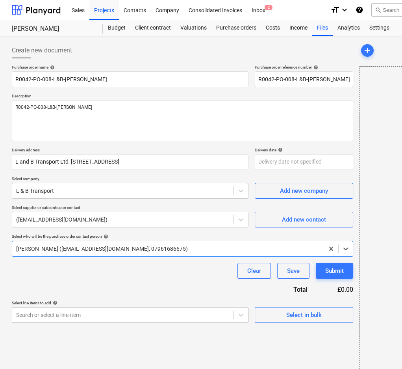
click at [61, 322] on body "Sales Projects Contacts Company Consolidated Invoices Inbox 2 format_size keybo…" at bounding box center [201, 184] width 402 height 369
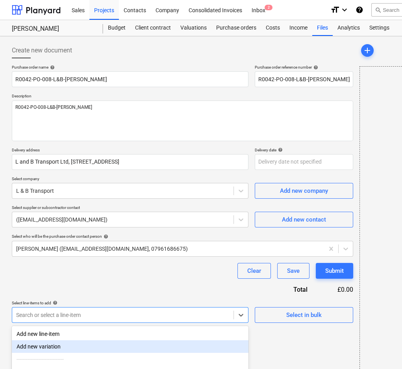
scroll to position [25, 0]
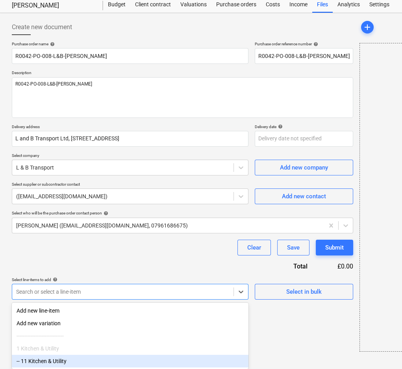
click at [58, 356] on div "-- 11 Kitchen & Utility" at bounding box center [130, 361] width 237 height 13
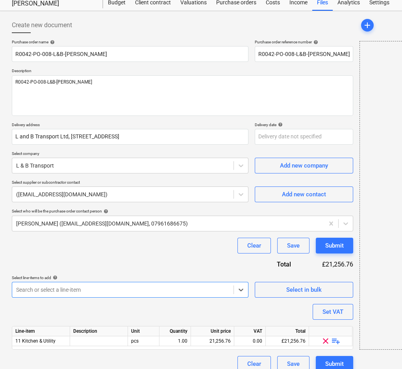
click at [85, 354] on div "Purchase order name help R0042-PO-008-L&B-[PERSON_NAME] Purchase order referenc…" at bounding box center [183, 205] width 342 height 332
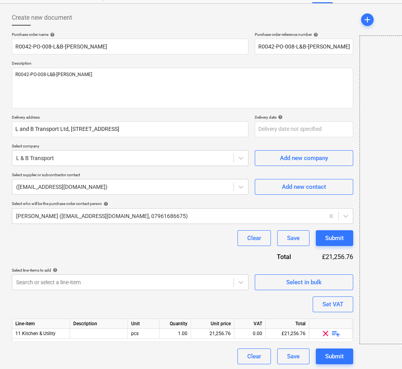
scroll to position [34, 0]
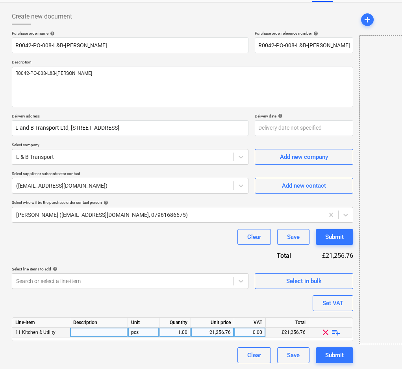
click at [332, 332] on span "playlist_add" at bounding box center [335, 331] width 9 height 9
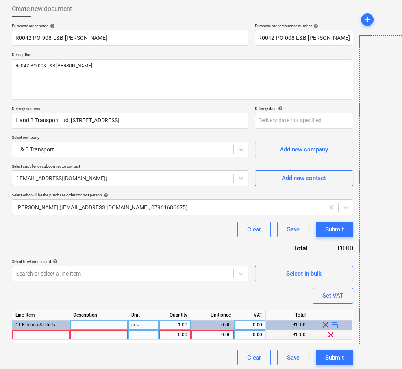
scroll to position [43, 0]
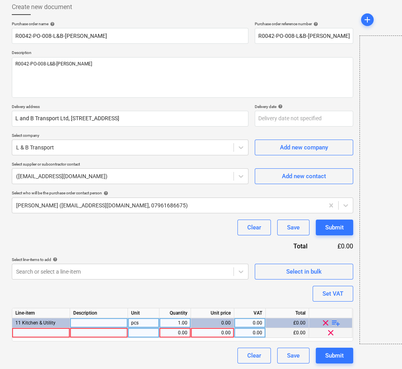
click at [53, 335] on div at bounding box center [41, 333] width 58 height 10
click at [150, 332] on div at bounding box center [144, 333] width 32 height 10
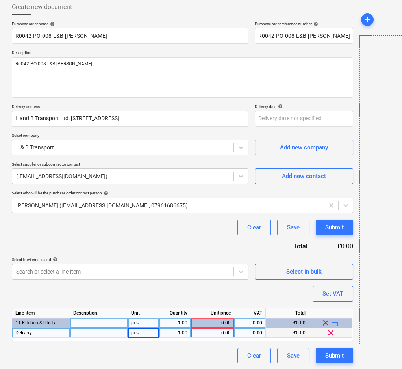
click at [173, 332] on div "1.00" at bounding box center [175, 333] width 25 height 10
click at [206, 332] on div "0.00" at bounding box center [212, 333] width 37 height 10
click at [255, 333] on div "0.00" at bounding box center [250, 333] width 25 height 10
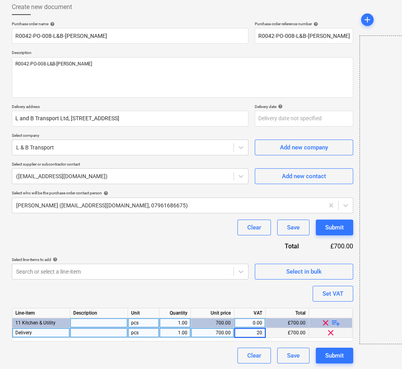
click at [254, 294] on div "Purchase order name help R0042-PO-008-L&B-[PERSON_NAME] Purchase order referenc…" at bounding box center [183, 192] width 342 height 342
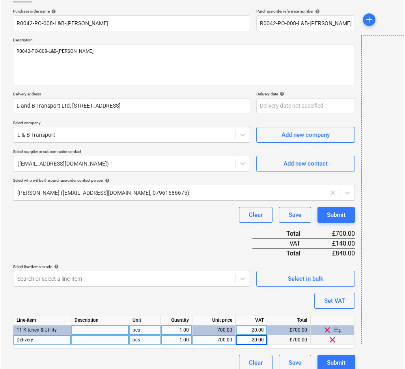
scroll to position [63, 0]
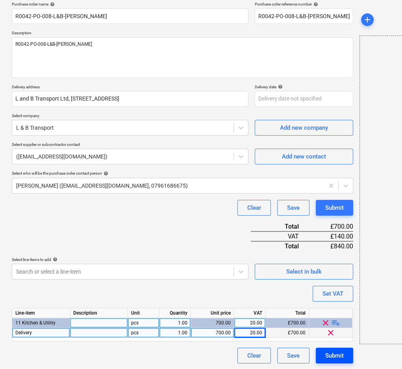
click at [322, 354] on button "Submit" at bounding box center [334, 355] width 37 height 16
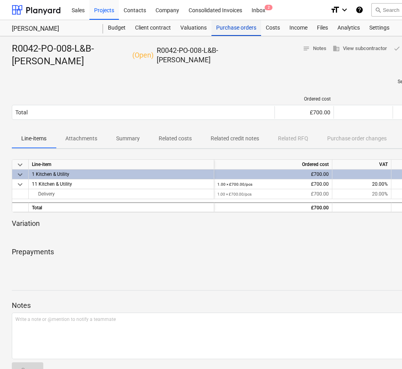
click at [226, 28] on div "Purchase orders" at bounding box center [237, 28] width 50 height 16
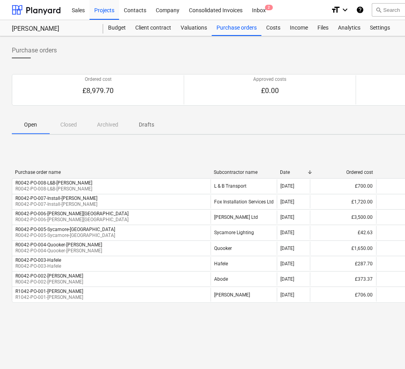
click at [260, 135] on div "Purchase orders Create purchase order Ordered cost £8,979.70 Approved costs £0.…" at bounding box center [269, 202] width 539 height 332
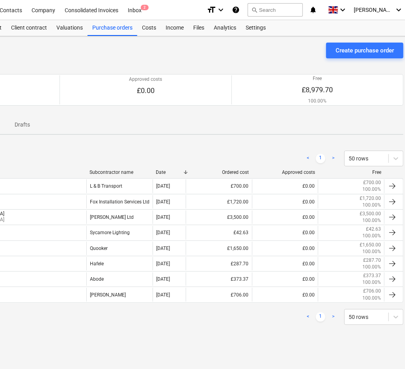
scroll to position [0, 134]
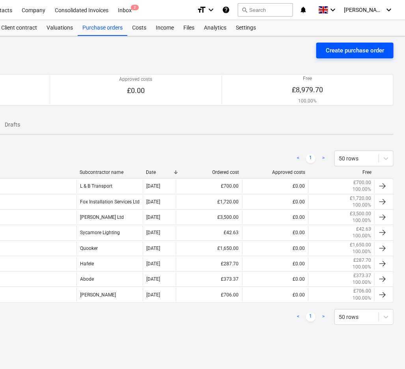
click at [334, 55] on div "Create purchase order" at bounding box center [354, 50] width 58 height 10
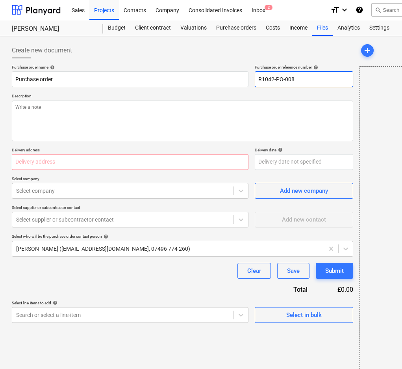
click at [291, 79] on input "R1042-PO-008" at bounding box center [304, 79] width 98 height 16
click at [262, 78] on input "R1042-PO-009-[PERSON_NAME]" at bounding box center [304, 79] width 98 height 16
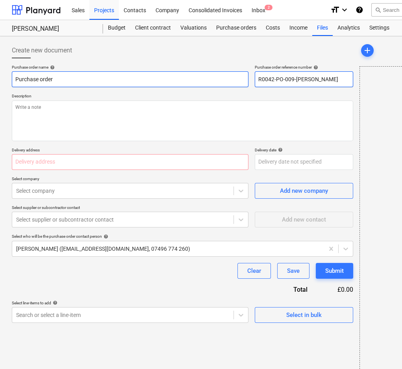
drag, startPoint x: 349, startPoint y: 80, endPoint x: 205, endPoint y: 80, distance: 143.4
click at [240, 80] on div "Purchase order name help Purchase order Purchase order reference number help R0…" at bounding box center [183, 76] width 342 height 22
drag, startPoint x: 184, startPoint y: 80, endPoint x: -72, endPoint y: 80, distance: 256.1
click at [0, 80] on html "Sales Projects Contacts Company Consolidated Invoices Inbox 2 format_size keybo…" at bounding box center [201, 184] width 402 height 369
paste input "R0042-PO-009-[PERSON_NAME]"
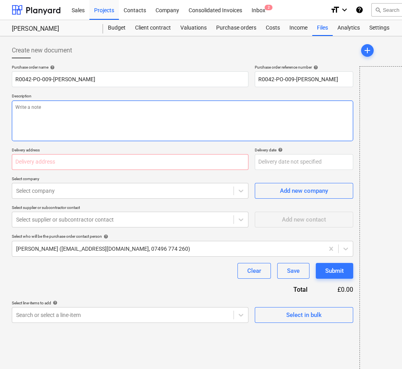
click at [90, 111] on textarea at bounding box center [183, 120] width 342 height 41
paste textarea "R0042-PO-009-[PERSON_NAME]"
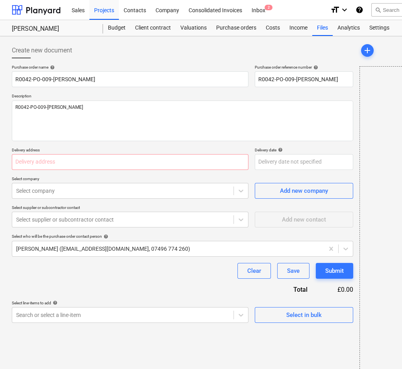
click at [131, 169] on div "Purchase order name help R0042-PO-009-[PERSON_NAME] Purchase order reference nu…" at bounding box center [183, 194] width 342 height 258
click at [130, 163] on input "text" at bounding box center [130, 162] width 237 height 16
paste input "L and B Transport Ltd, [STREET_ADDRESS]"
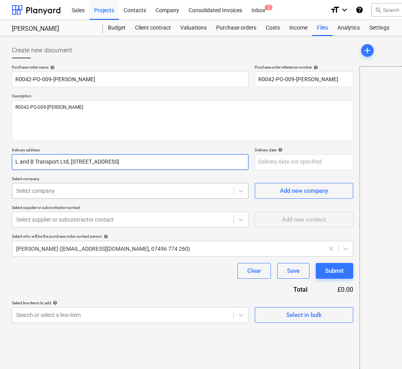
scroll to position [0, 19]
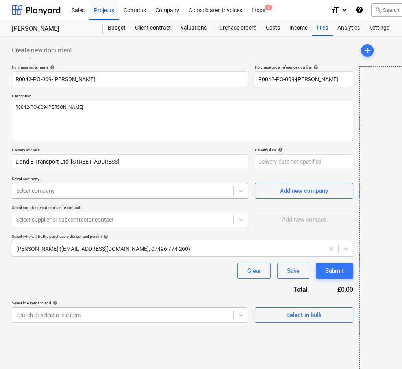
click at [117, 191] on div at bounding box center [123, 191] width 214 height 8
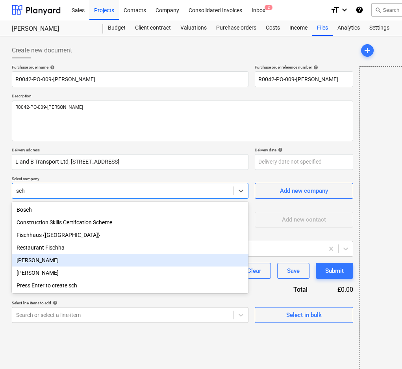
click at [69, 266] on div "[PERSON_NAME]" at bounding box center [130, 260] width 237 height 13
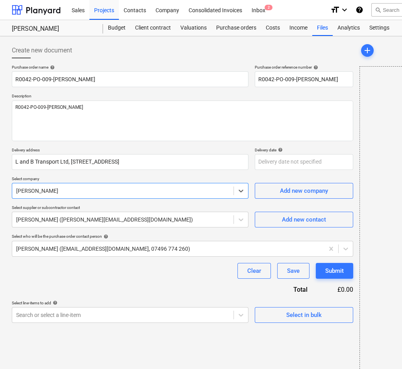
click at [67, 257] on div "Purchase order name help R0042-PO-009-[PERSON_NAME] Purchase order reference nu…" at bounding box center [183, 194] width 342 height 258
click at [67, 251] on div at bounding box center [168, 249] width 304 height 8
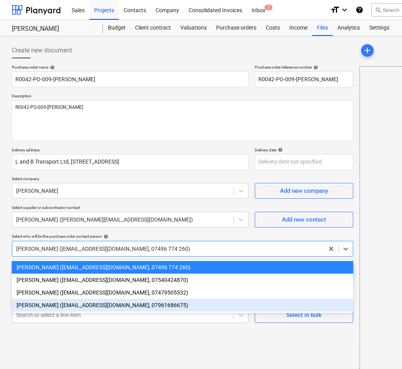
drag, startPoint x: 61, startPoint y: 307, endPoint x: 61, endPoint y: 297, distance: 10.3
click at [61, 307] on div "[PERSON_NAME] ([EMAIL_ADDRESS][DOMAIN_NAME], 07961686675)" at bounding box center [183, 305] width 342 height 13
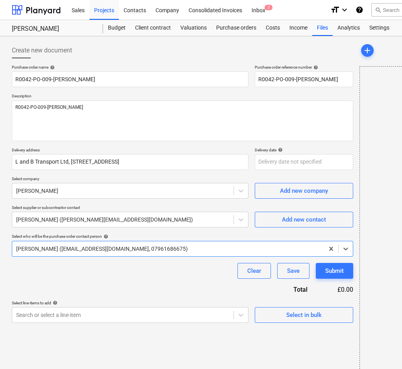
click at [62, 287] on div "Purchase order name help R0042-PO-009-[PERSON_NAME] Purchase order reference nu…" at bounding box center [183, 194] width 342 height 258
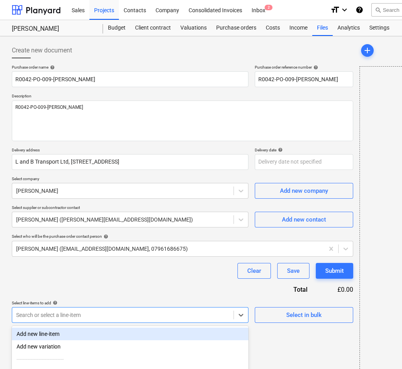
scroll to position [25, 0]
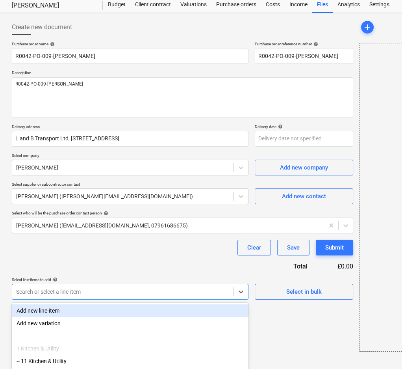
click at [64, 314] on body "Sales Projects Contacts Company Consolidated Invoices Inbox 2 format_size keybo…" at bounding box center [201, 161] width 402 height 369
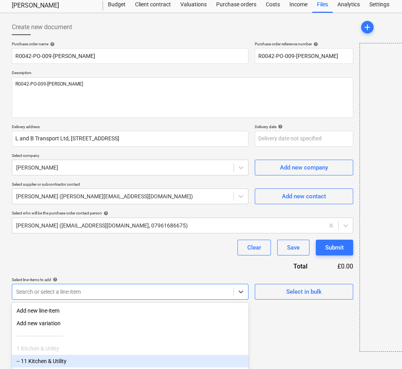
click at [62, 360] on div "-- 11 Kitchen & Utility" at bounding box center [130, 361] width 237 height 13
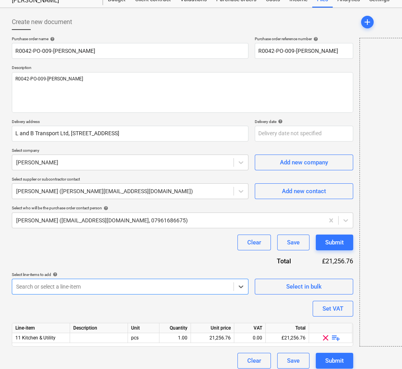
scroll to position [34, 0]
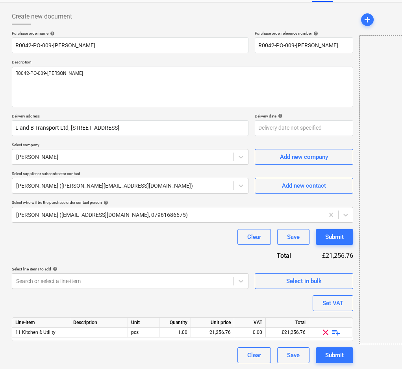
click at [337, 332] on span "playlist_add" at bounding box center [335, 331] width 9 height 9
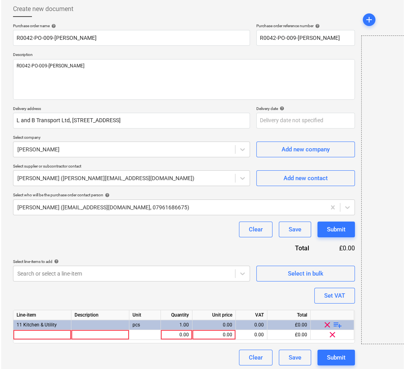
scroll to position [43, 0]
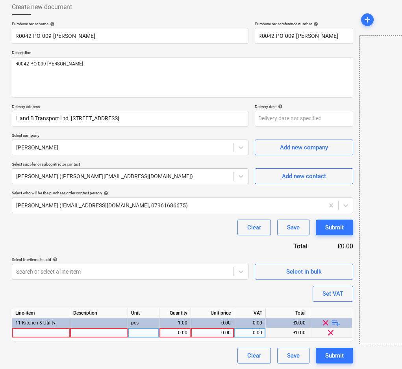
click at [38, 332] on div at bounding box center [41, 333] width 58 height 10
click at [182, 332] on div "0.00" at bounding box center [175, 333] width 25 height 10
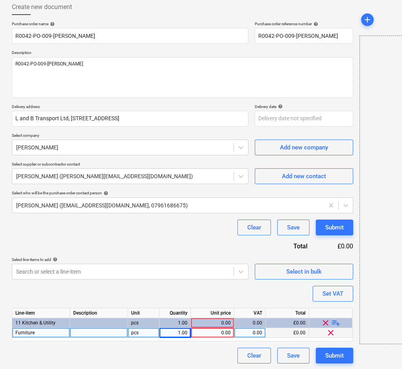
click at [202, 331] on div "0.00" at bounding box center [212, 333] width 37 height 10
click at [213, 356] on div "Clear Save Submit" at bounding box center [183, 355] width 342 height 16
click at [248, 332] on div "0.00" at bounding box center [250, 333] width 25 height 10
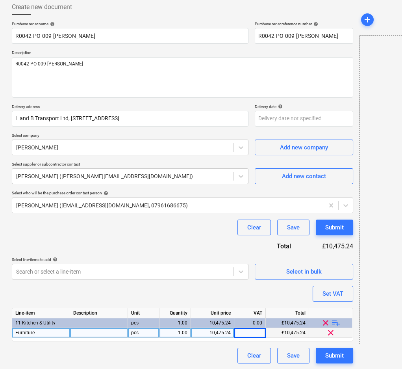
click at [253, 295] on div "Purchase order name help R0042-PO-009-[PERSON_NAME] Purchase order reference nu…" at bounding box center [183, 192] width 342 height 342
click at [329, 351] on div "Submit" at bounding box center [334, 355] width 19 height 10
